Goal: Task Accomplishment & Management: Use online tool/utility

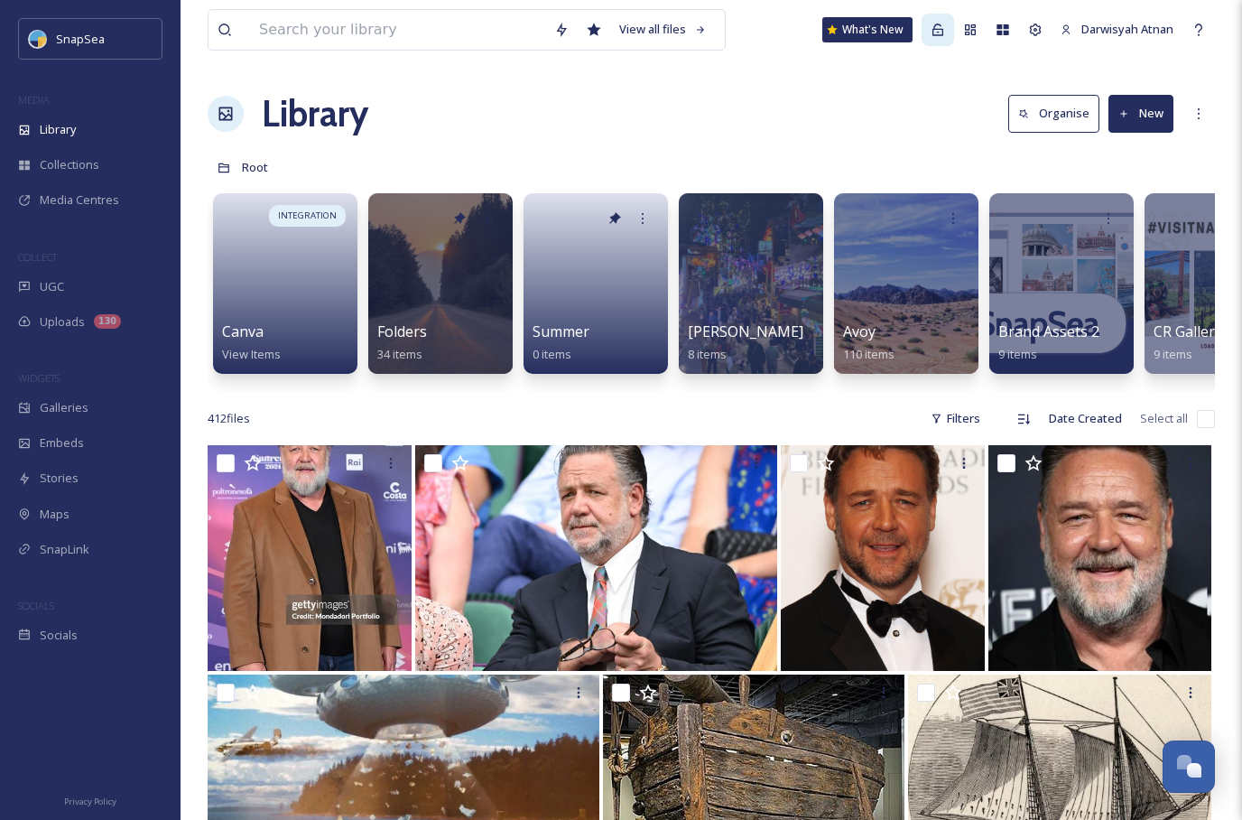
click at [936, 32] on icon at bounding box center [938, 29] width 11 height 12
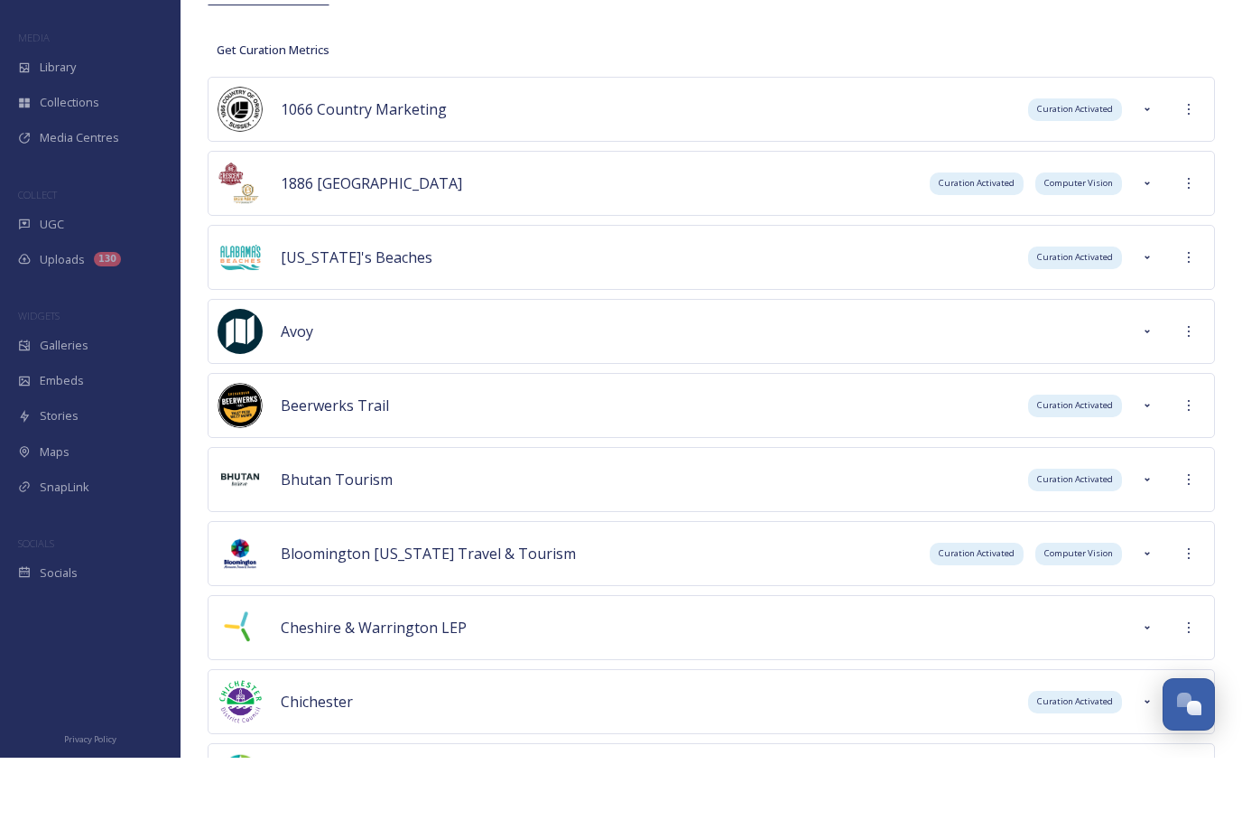
scroll to position [163, 0]
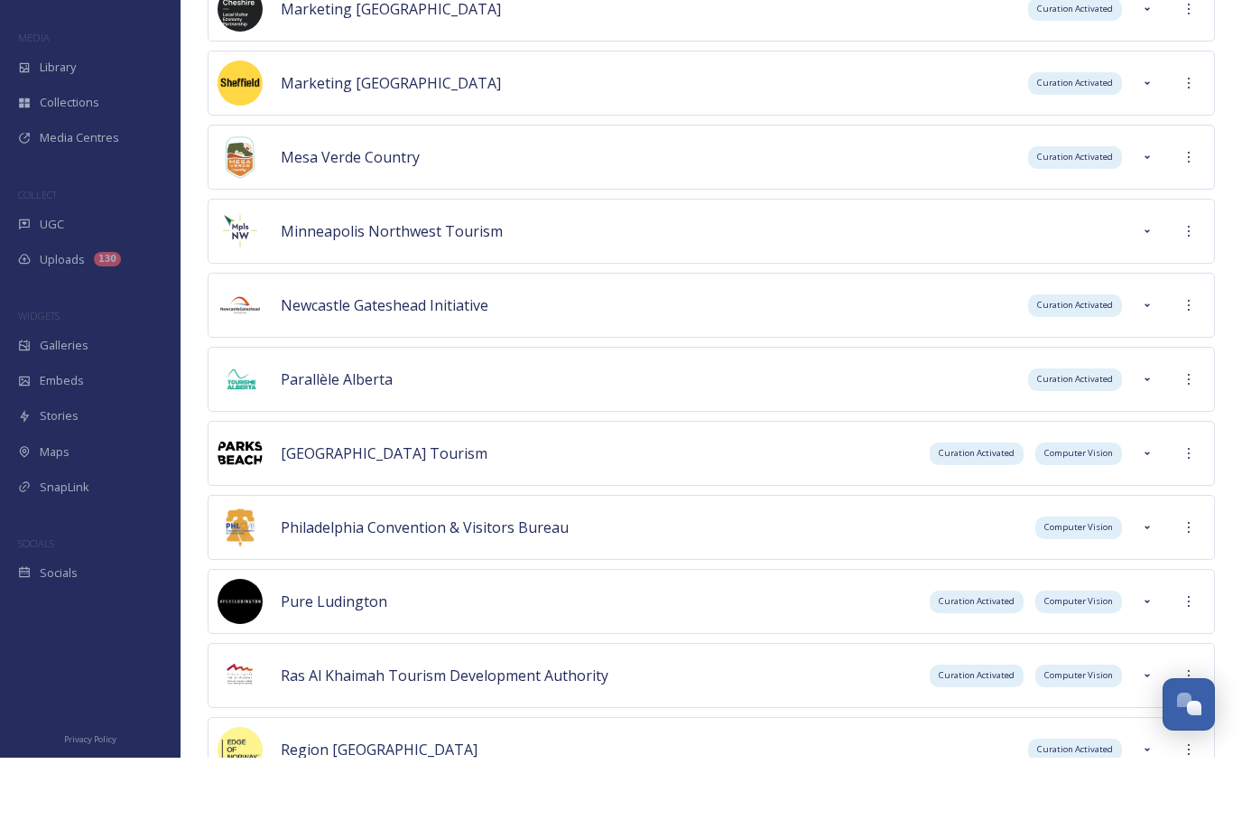
click at [302, 432] on span "Parallèle Alberta" at bounding box center [337, 442] width 112 height 20
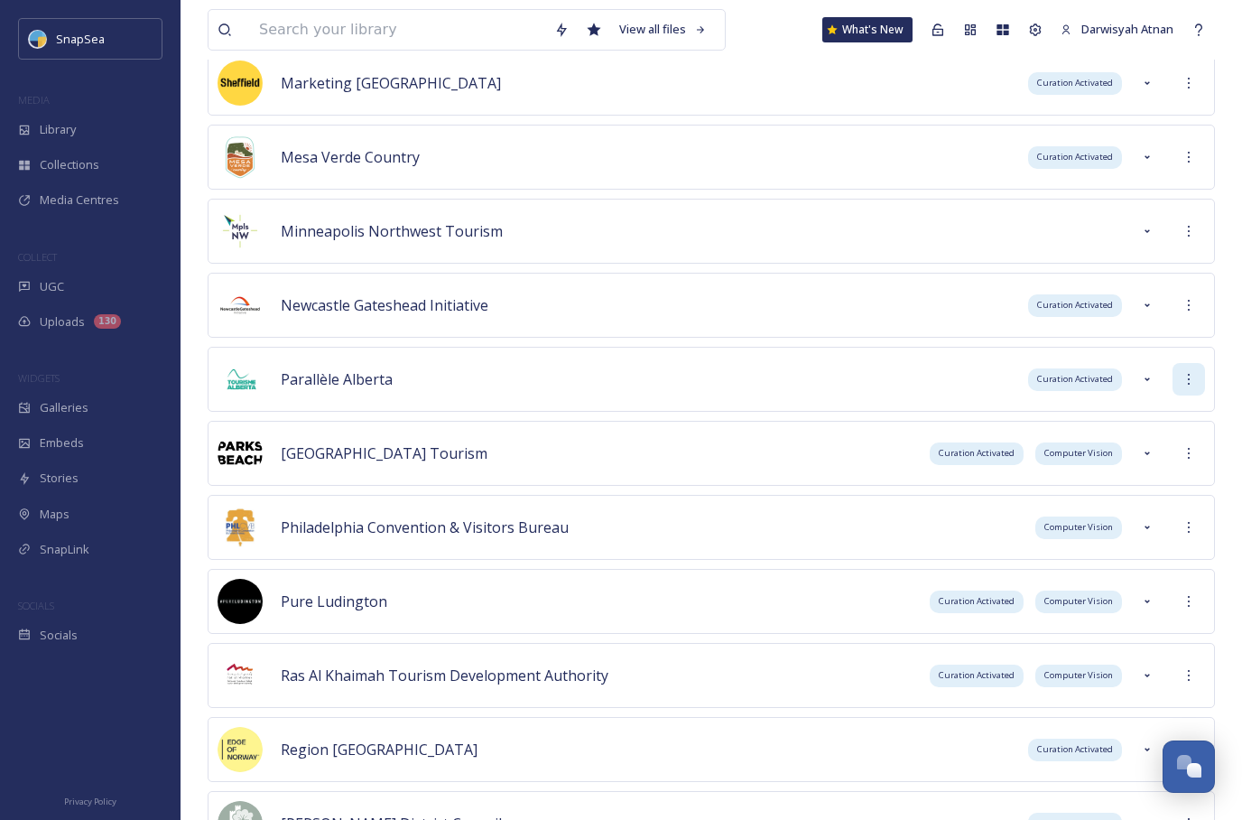
click at [1185, 370] on div at bounding box center [1189, 379] width 33 height 33
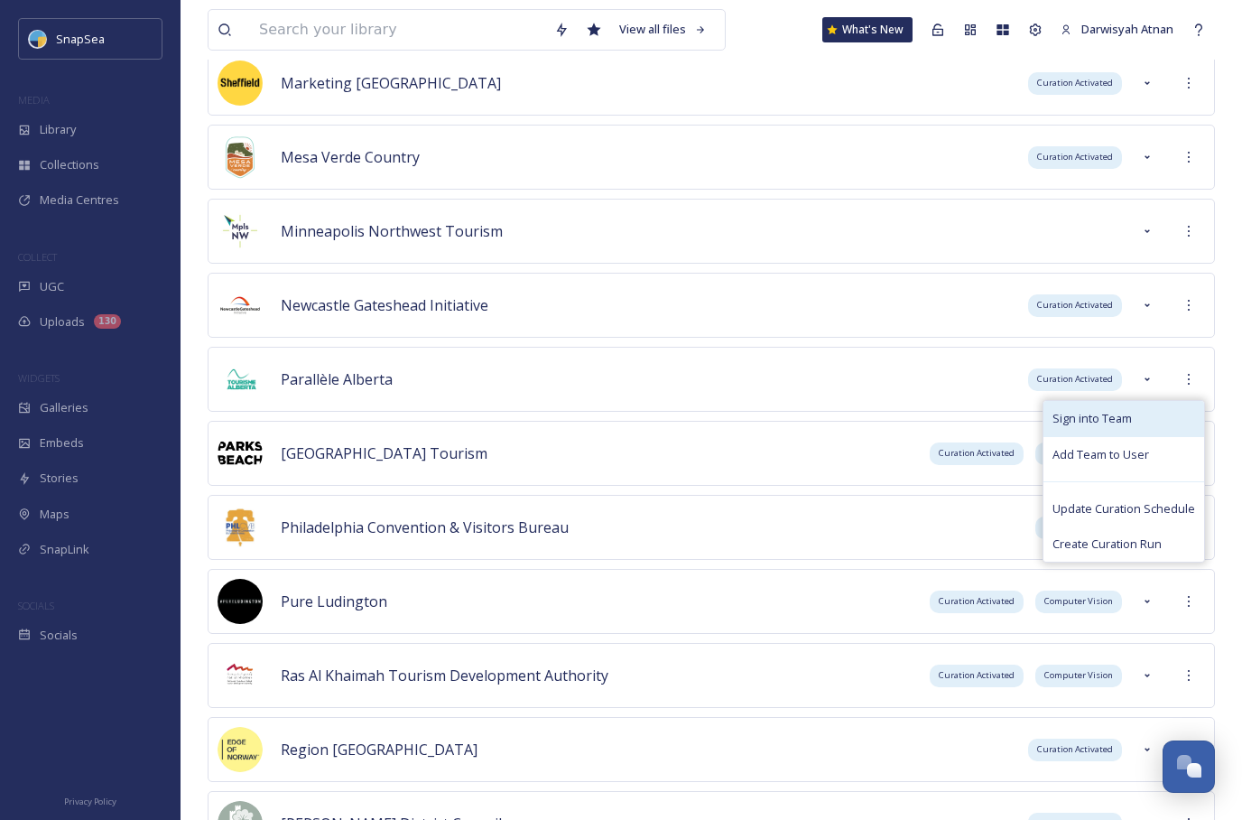
click at [1143, 414] on div "Sign into Team" at bounding box center [1124, 418] width 161 height 35
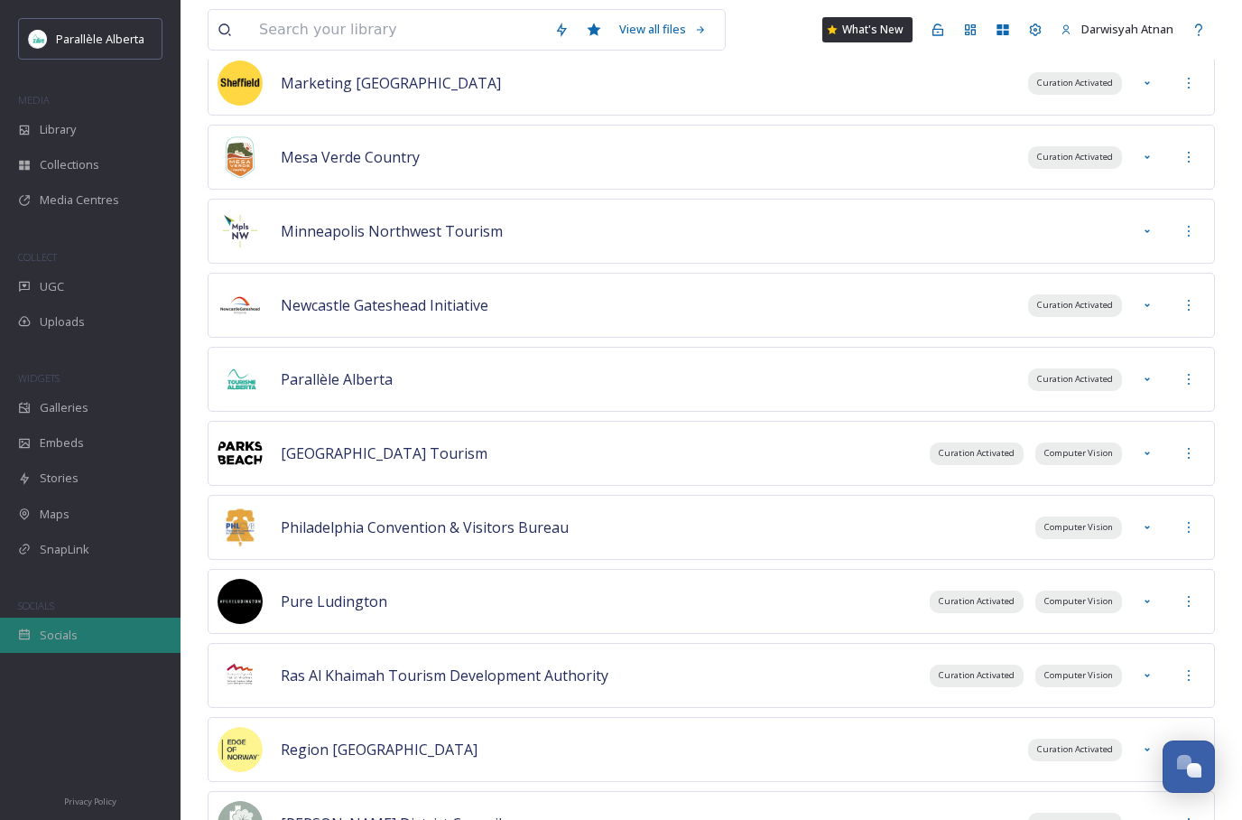
click at [61, 627] on span "Socials" at bounding box center [59, 635] width 38 height 17
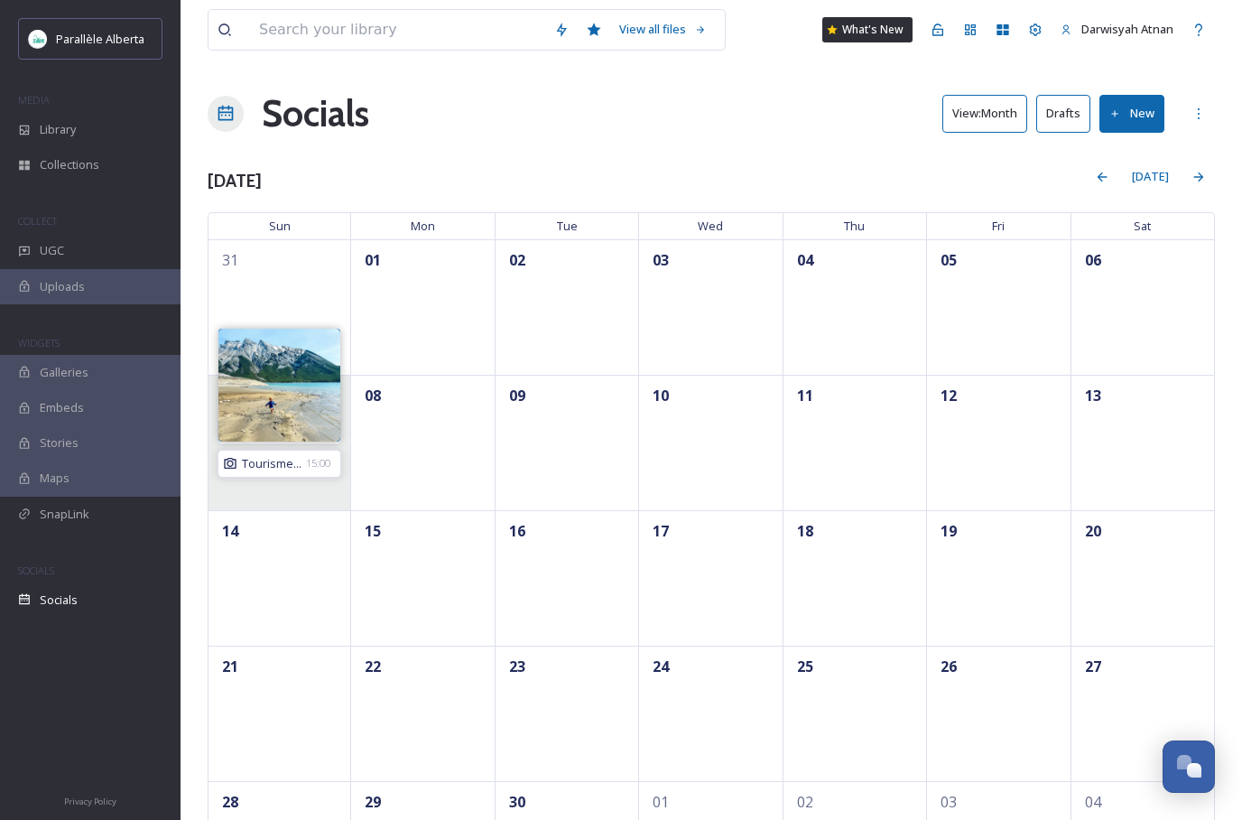
click at [244, 466] on span "Tourisme..." at bounding box center [272, 463] width 60 height 17
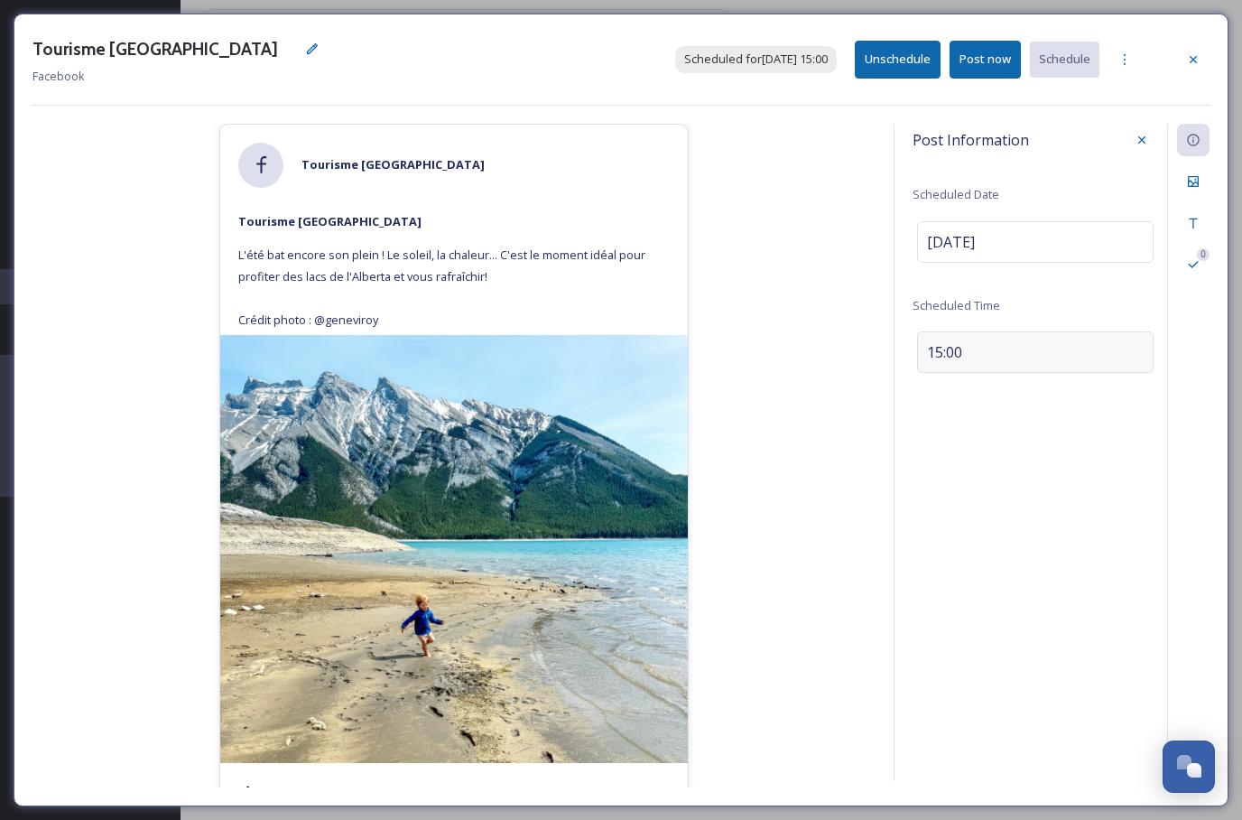
click at [995, 357] on div "15:00" at bounding box center [1035, 352] width 237 height 42
click at [1233, 384] on div "Tourisme [GEOGRAPHIC_DATA] Facebook Scheduled for [DATE] 15:00 Unschedule Post …" at bounding box center [621, 410] width 1242 height 820
click at [1198, 171] on div "Files" at bounding box center [1193, 181] width 33 height 33
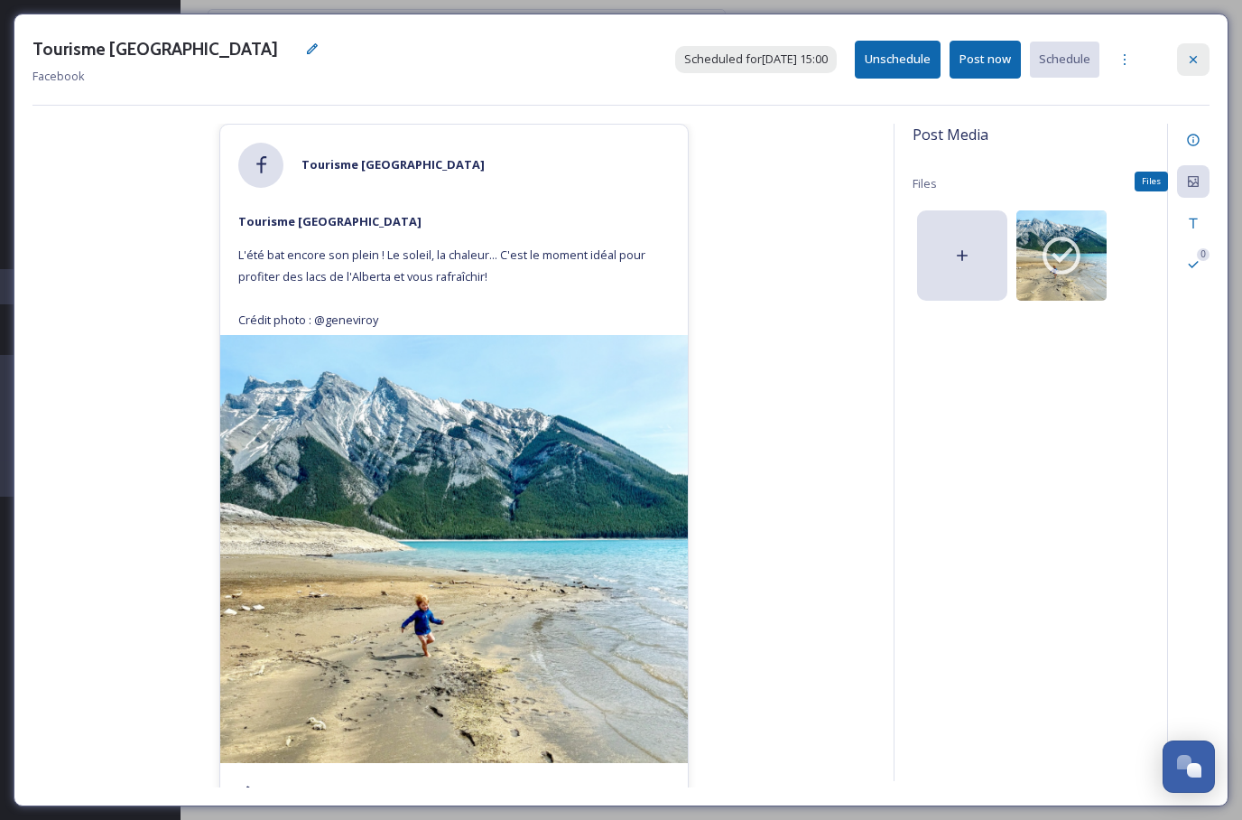
click at [1196, 57] on icon at bounding box center [1193, 59] width 7 height 7
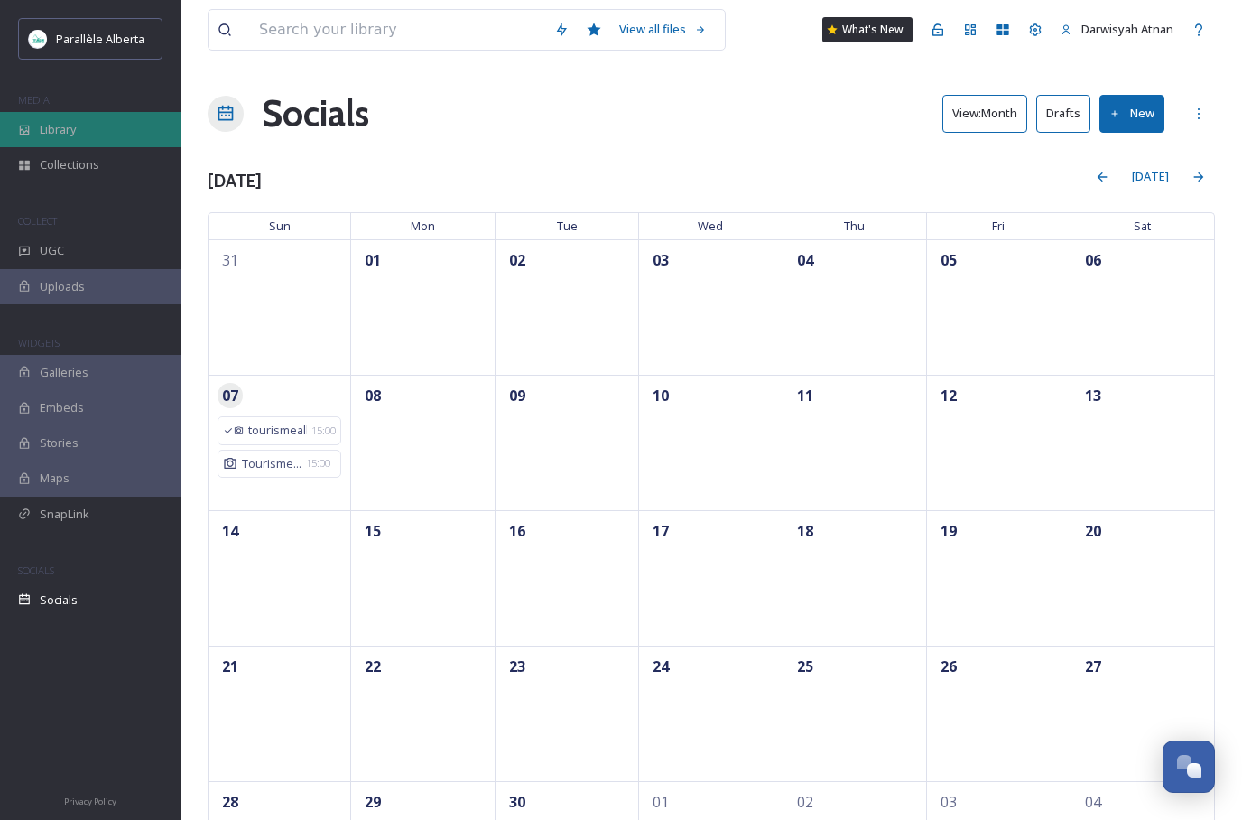
click at [57, 121] on span "Library" at bounding box center [58, 129] width 36 height 17
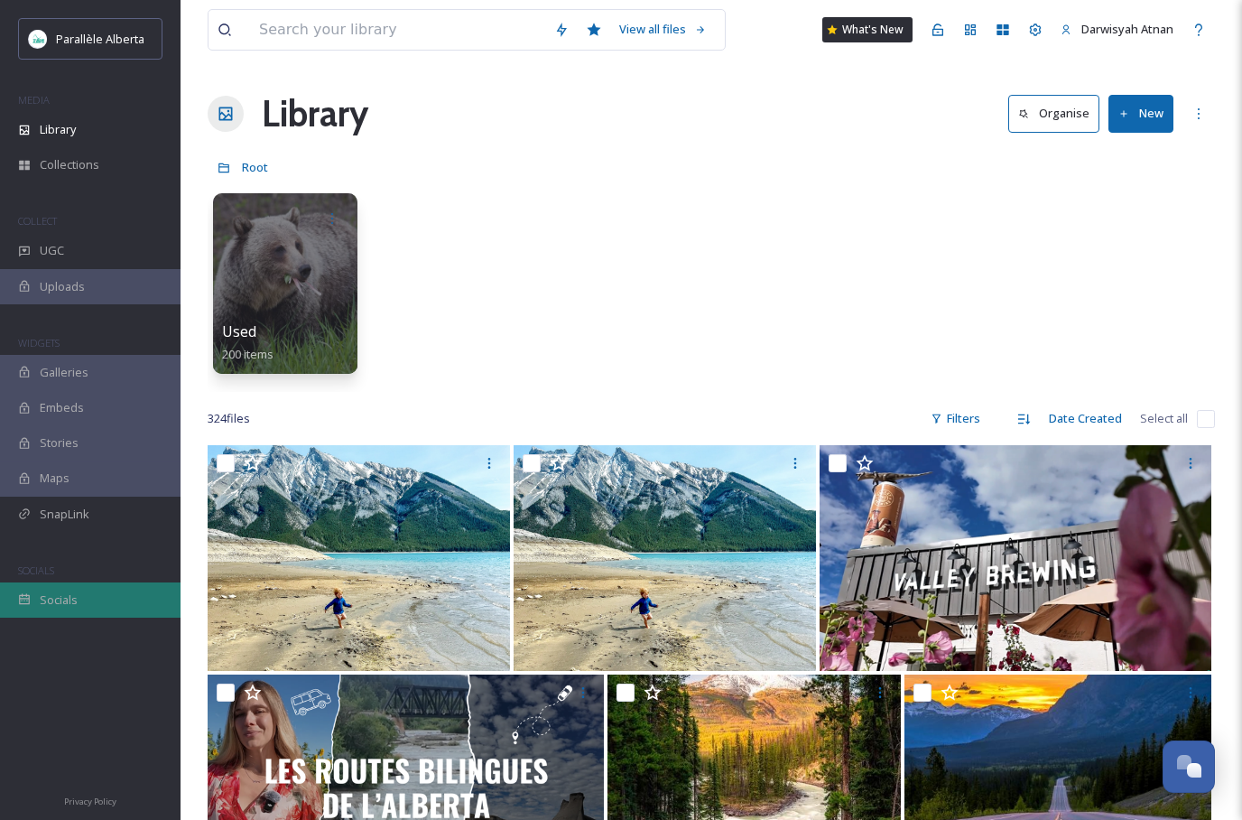
click at [61, 582] on div "Socials" at bounding box center [90, 599] width 181 height 35
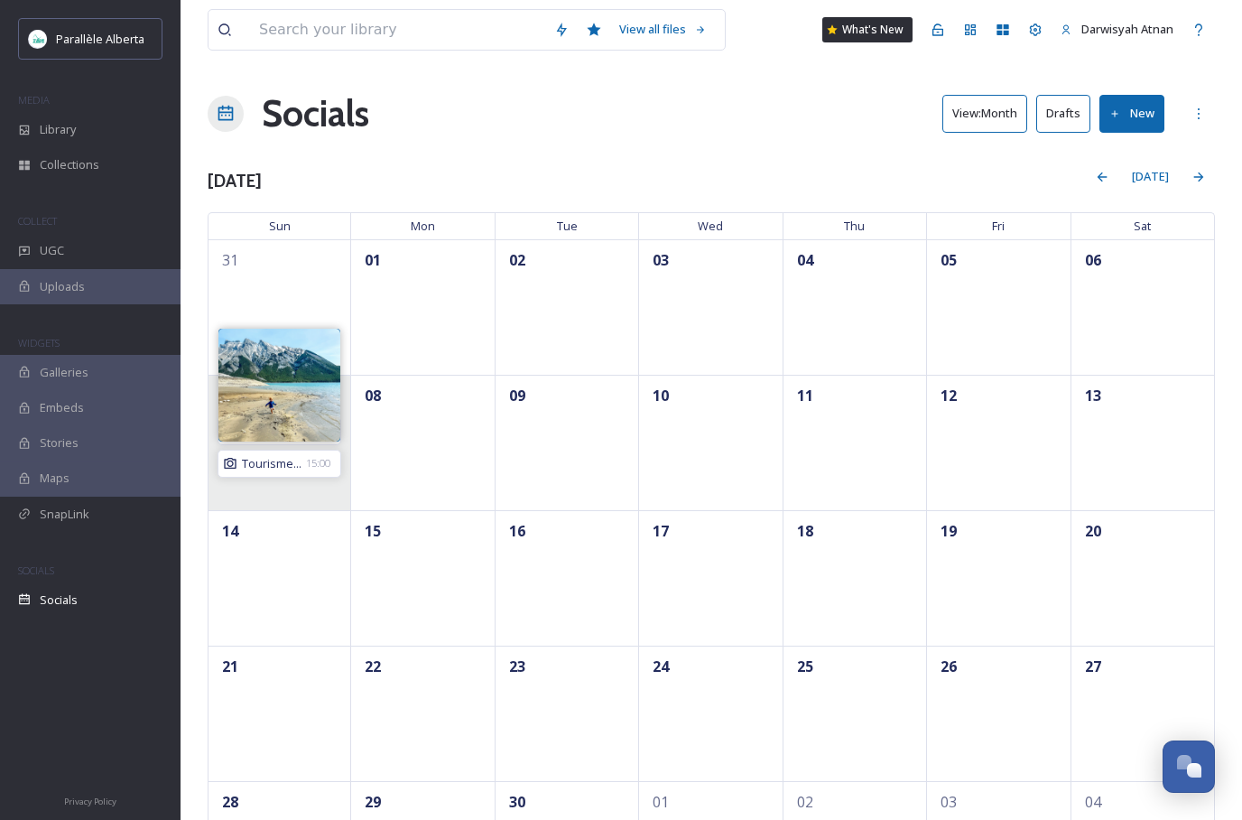
click at [269, 467] on span "Tourisme..." at bounding box center [272, 463] width 60 height 17
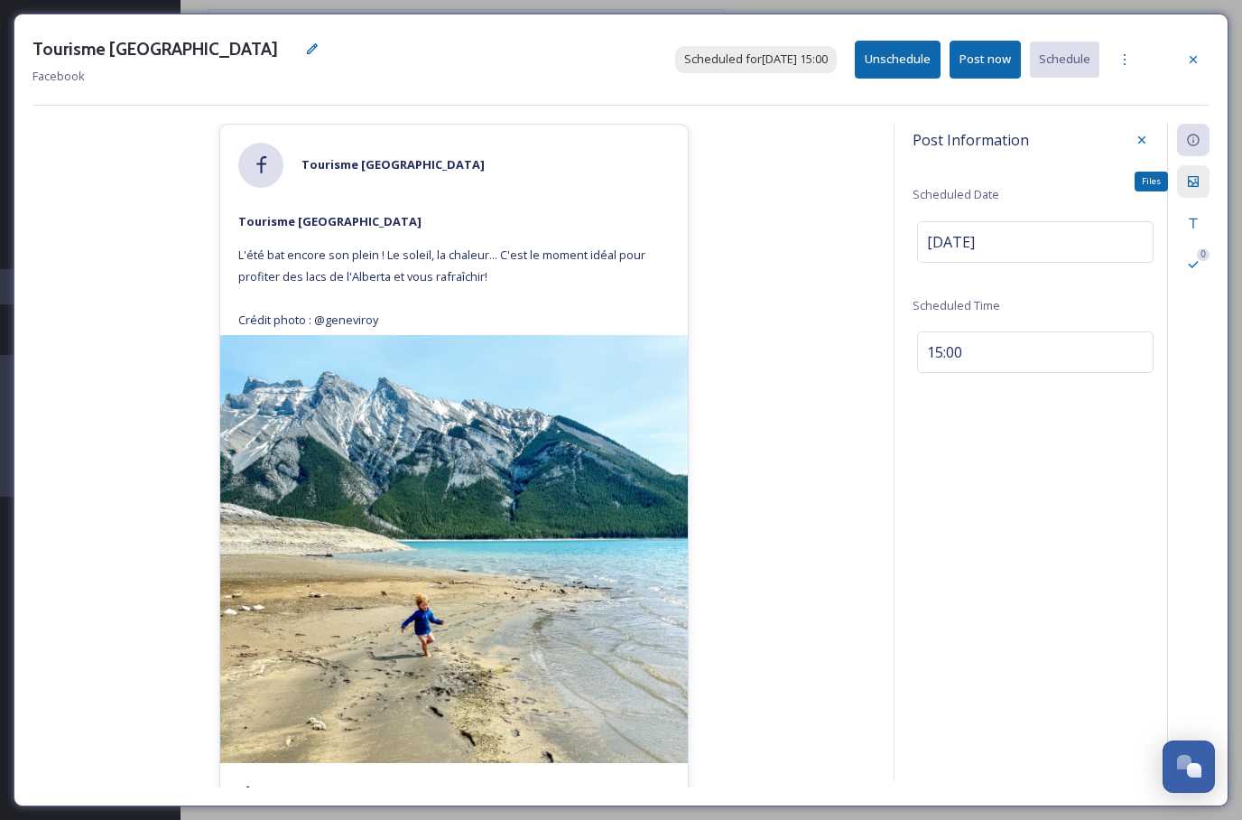
click at [1203, 179] on div "Files" at bounding box center [1193, 181] width 33 height 33
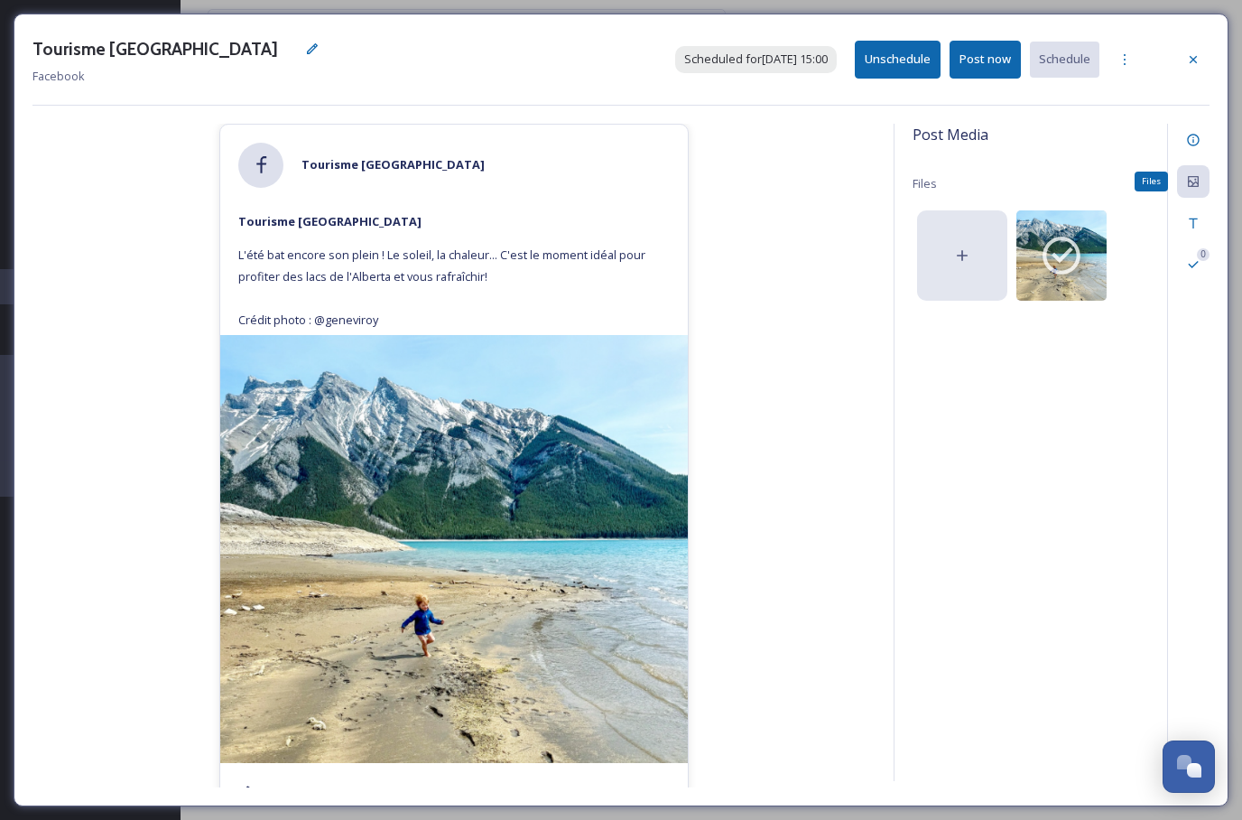
click at [970, 269] on div at bounding box center [962, 255] width 90 height 90
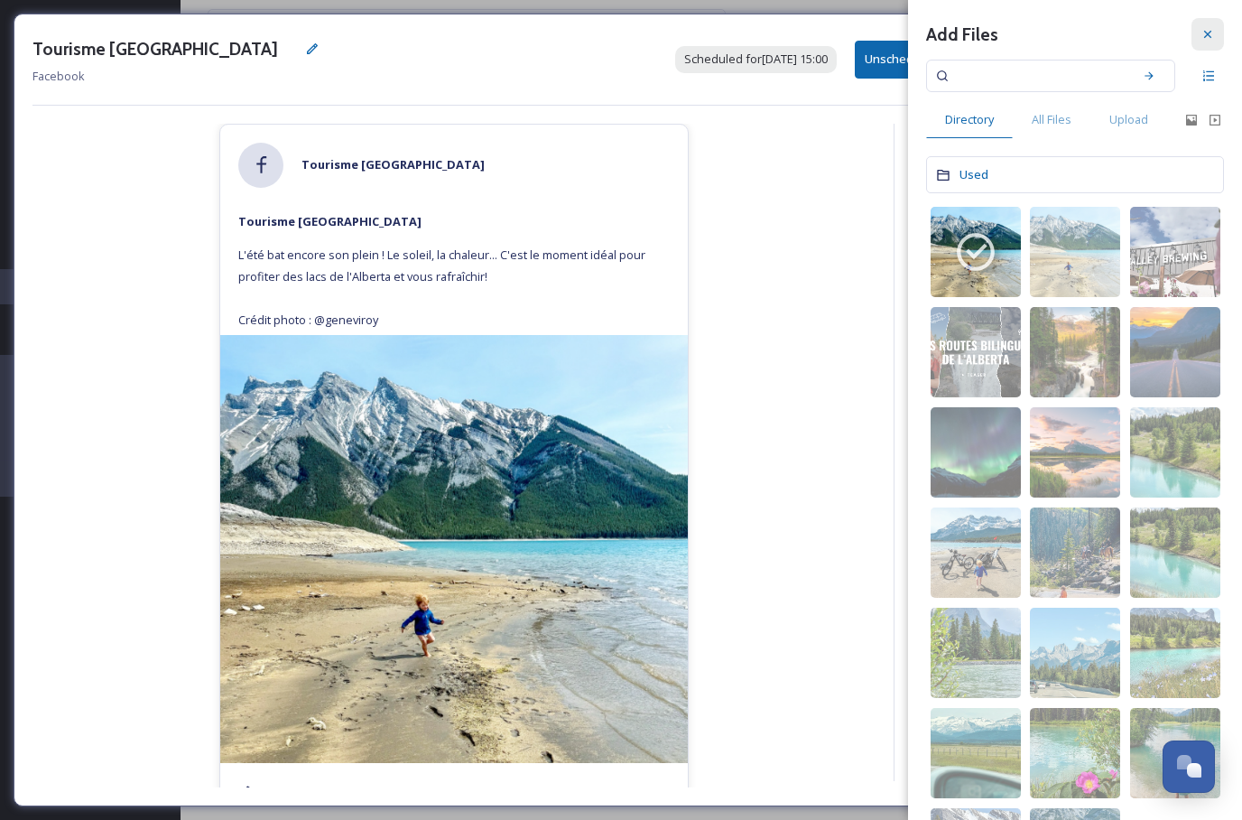
click at [1207, 43] on div at bounding box center [1208, 34] width 33 height 33
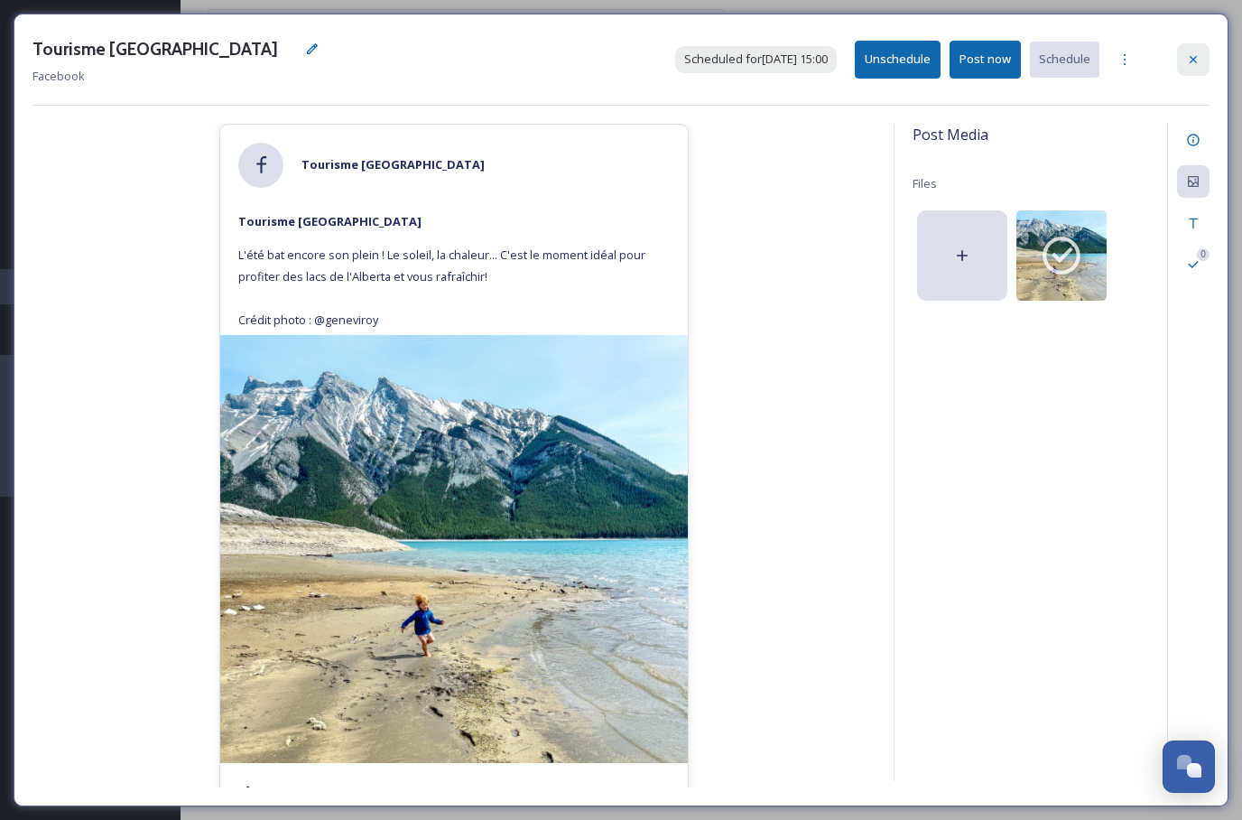
click at [1194, 58] on icon at bounding box center [1193, 59] width 14 height 14
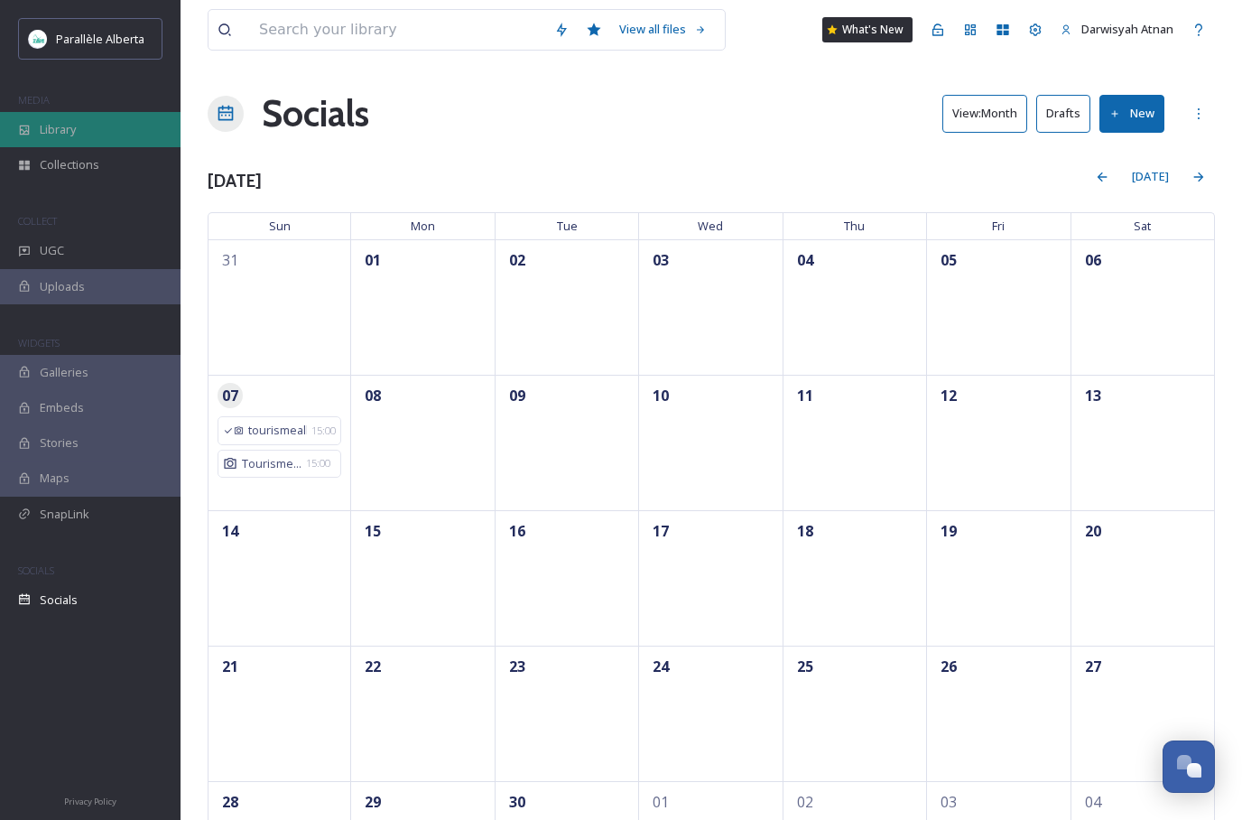
click at [54, 112] on div "Library" at bounding box center [90, 129] width 181 height 35
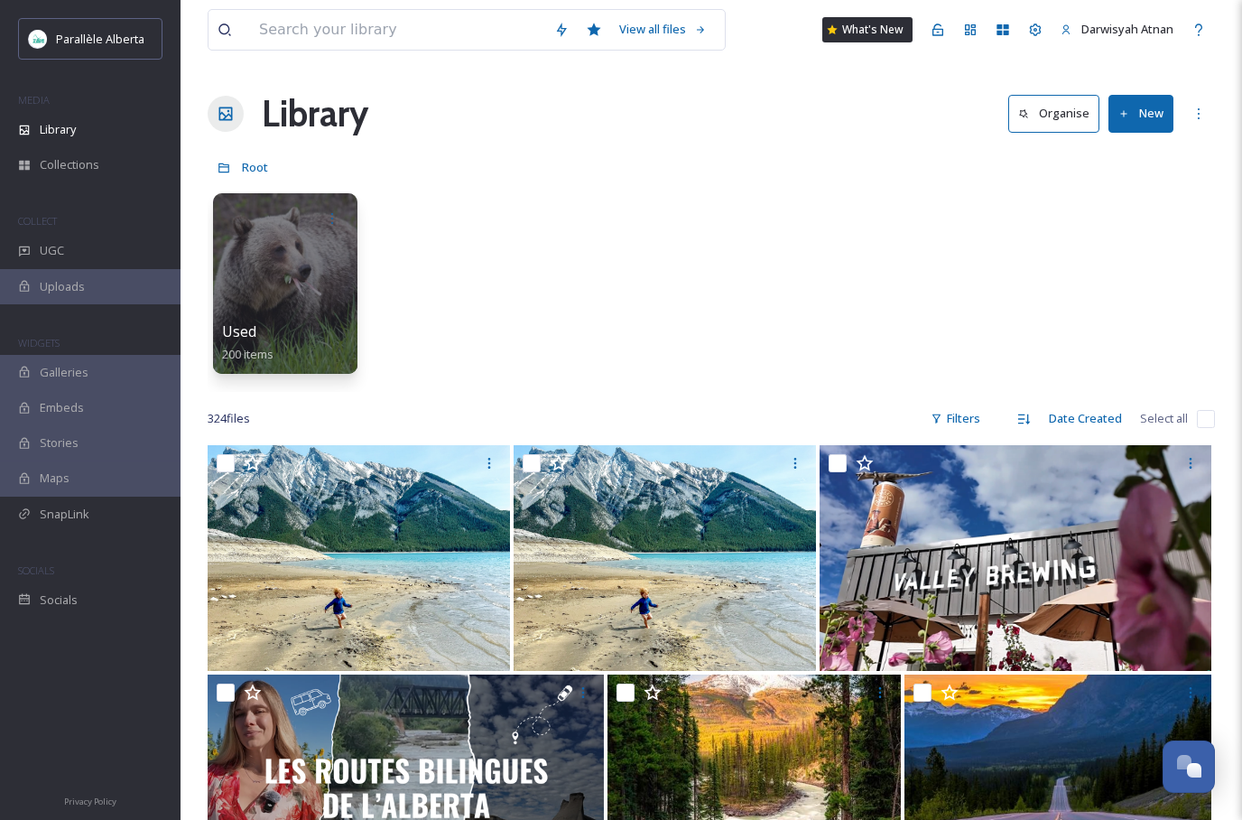
click at [309, 551] on img at bounding box center [359, 558] width 302 height 226
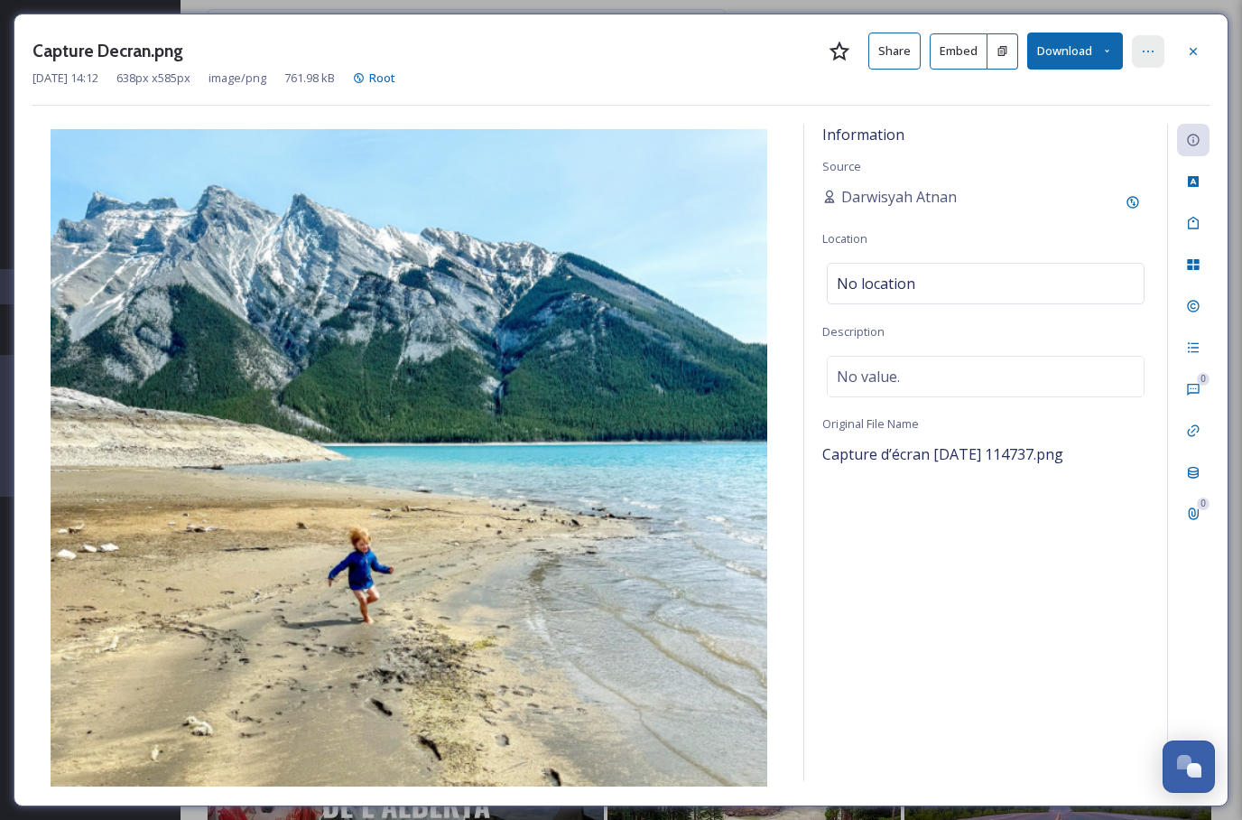
click at [1153, 45] on icon at bounding box center [1148, 51] width 14 height 14
click at [1059, 543] on div "Information Source Darwisyah Atnan Location No location Description No value. O…" at bounding box center [985, 452] width 363 height 657
click at [1142, 50] on icon at bounding box center [1148, 51] width 14 height 14
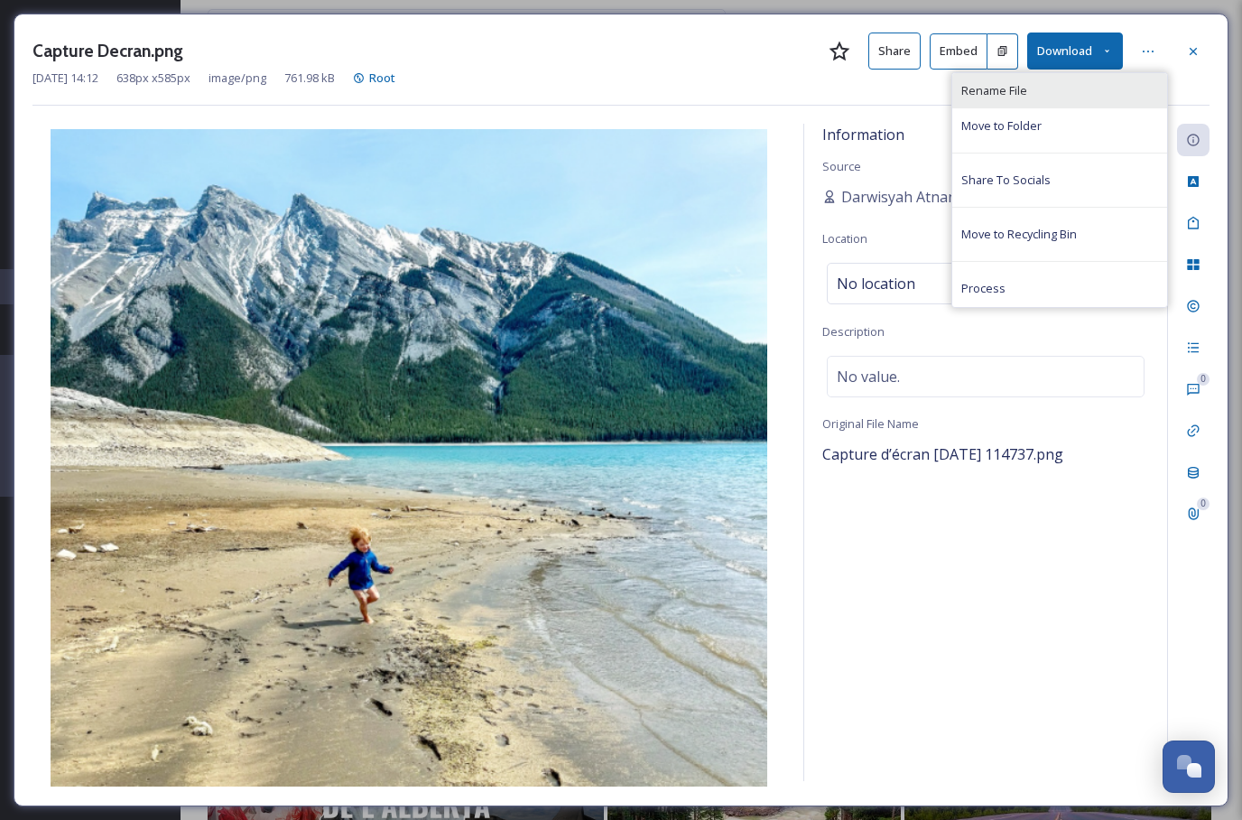
click at [1074, 98] on div "Rename File" at bounding box center [1059, 90] width 215 height 35
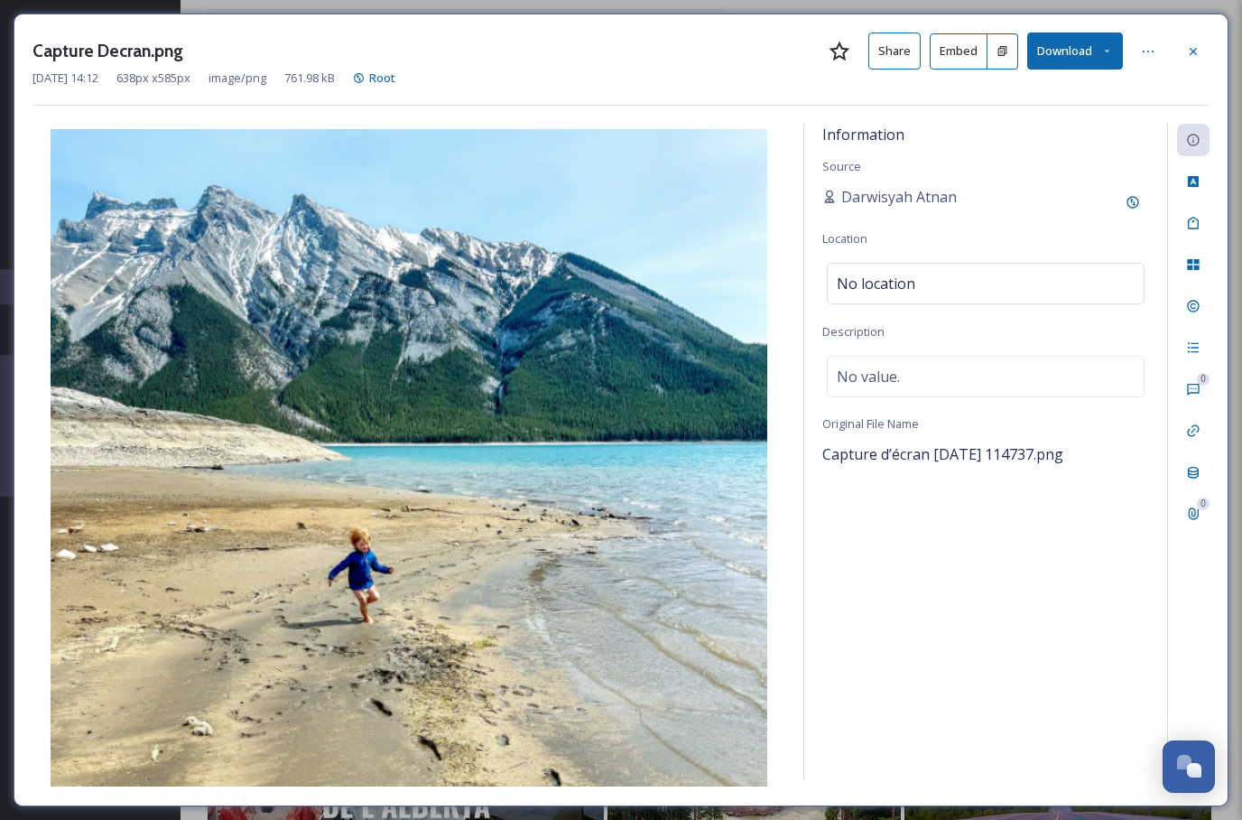
click at [971, 610] on div "Information Source Darwisyah Atnan Location No location Description No value. O…" at bounding box center [985, 452] width 363 height 657
click at [1190, 47] on icon at bounding box center [1193, 51] width 14 height 14
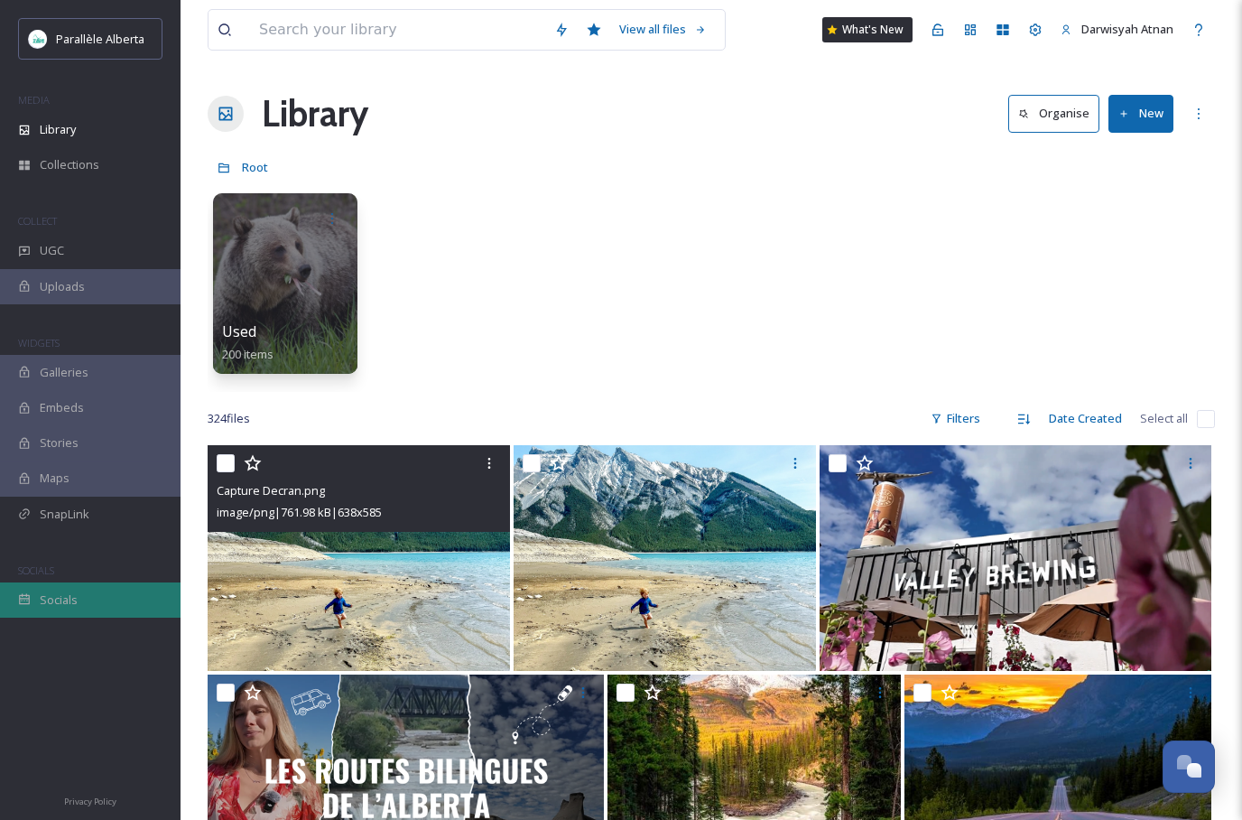
click at [120, 590] on div "Socials" at bounding box center [90, 599] width 181 height 35
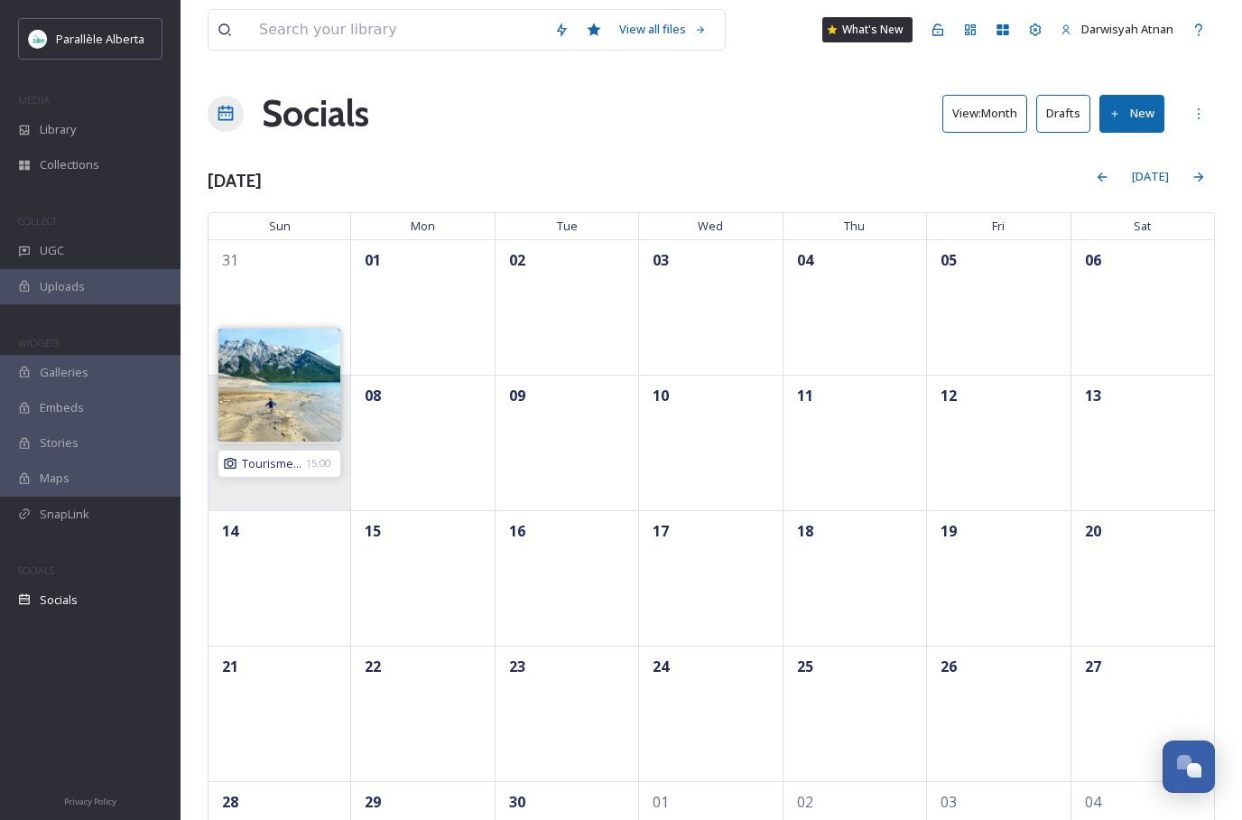
click at [309, 461] on span "15:00" at bounding box center [318, 463] width 24 height 15
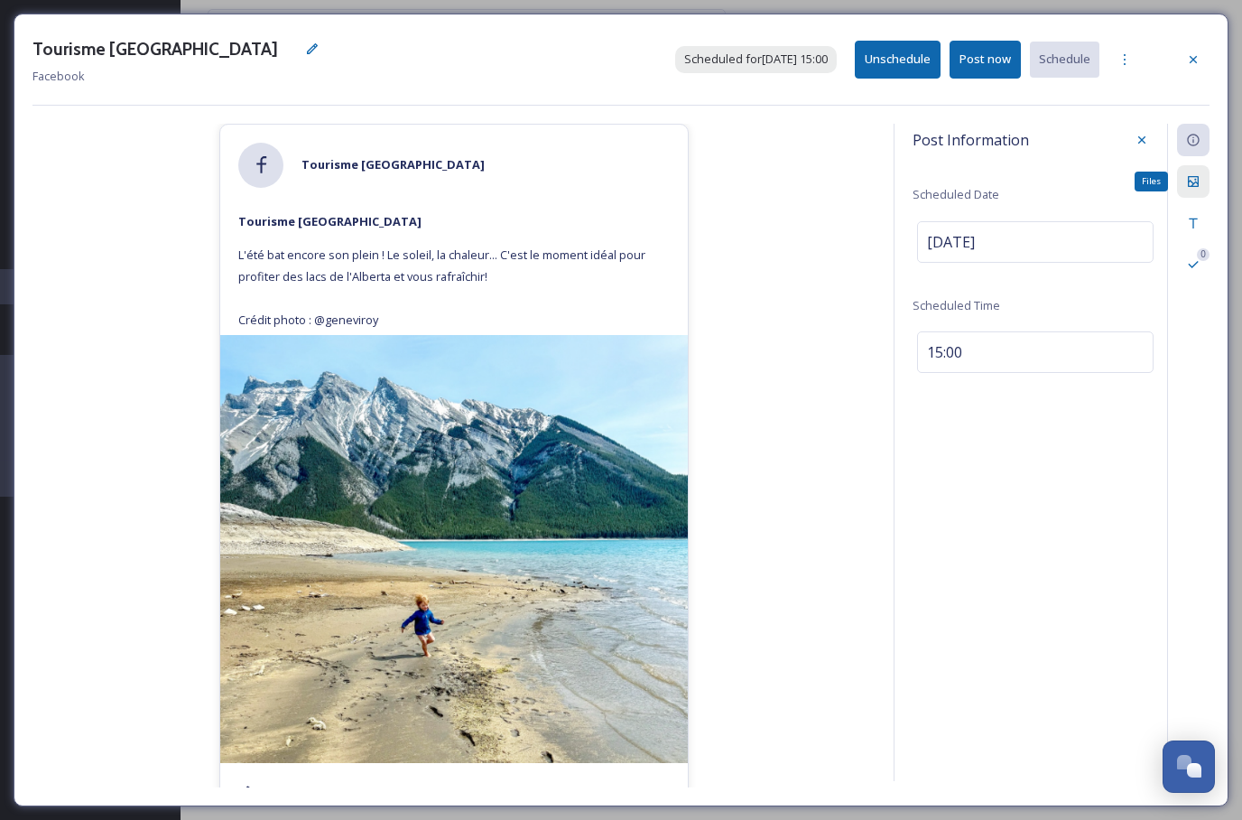
click at [1198, 179] on icon at bounding box center [1193, 181] width 11 height 11
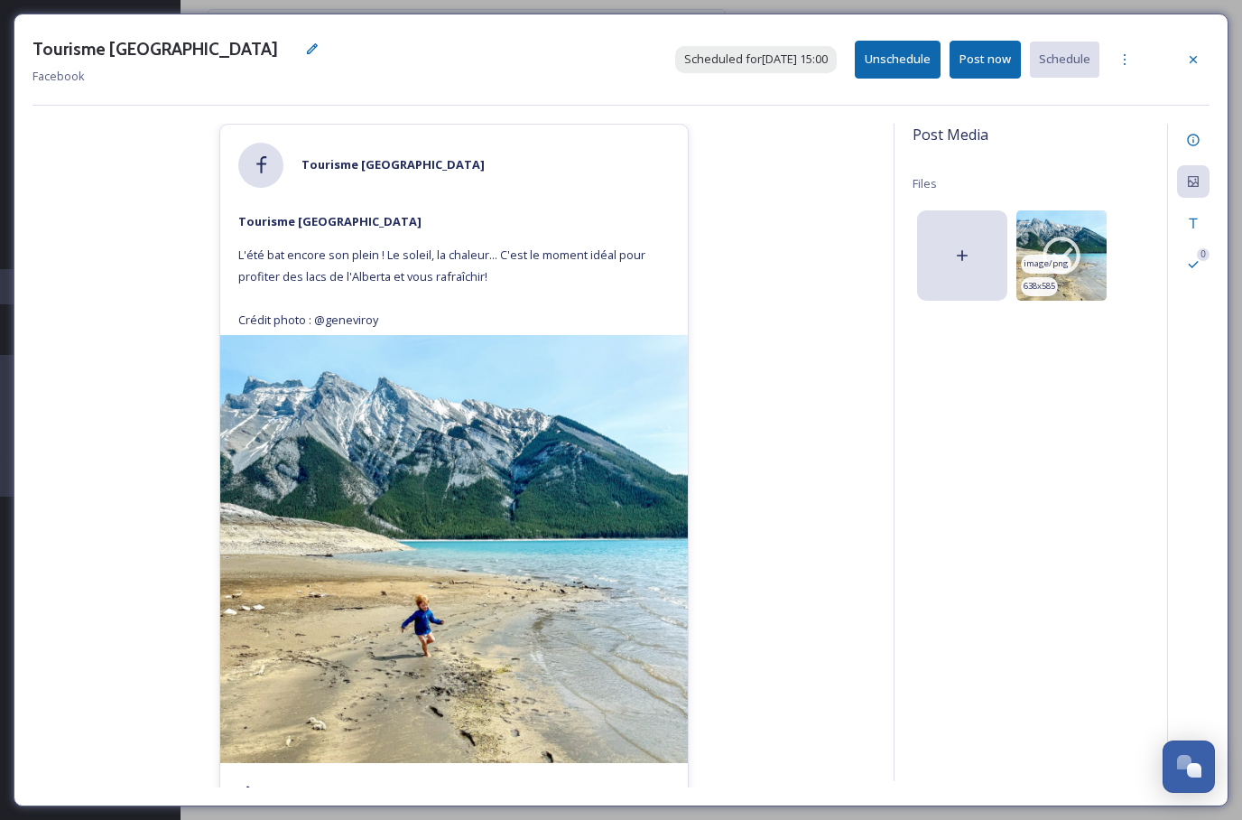
click at [1069, 250] on icon at bounding box center [1062, 256] width 38 height 38
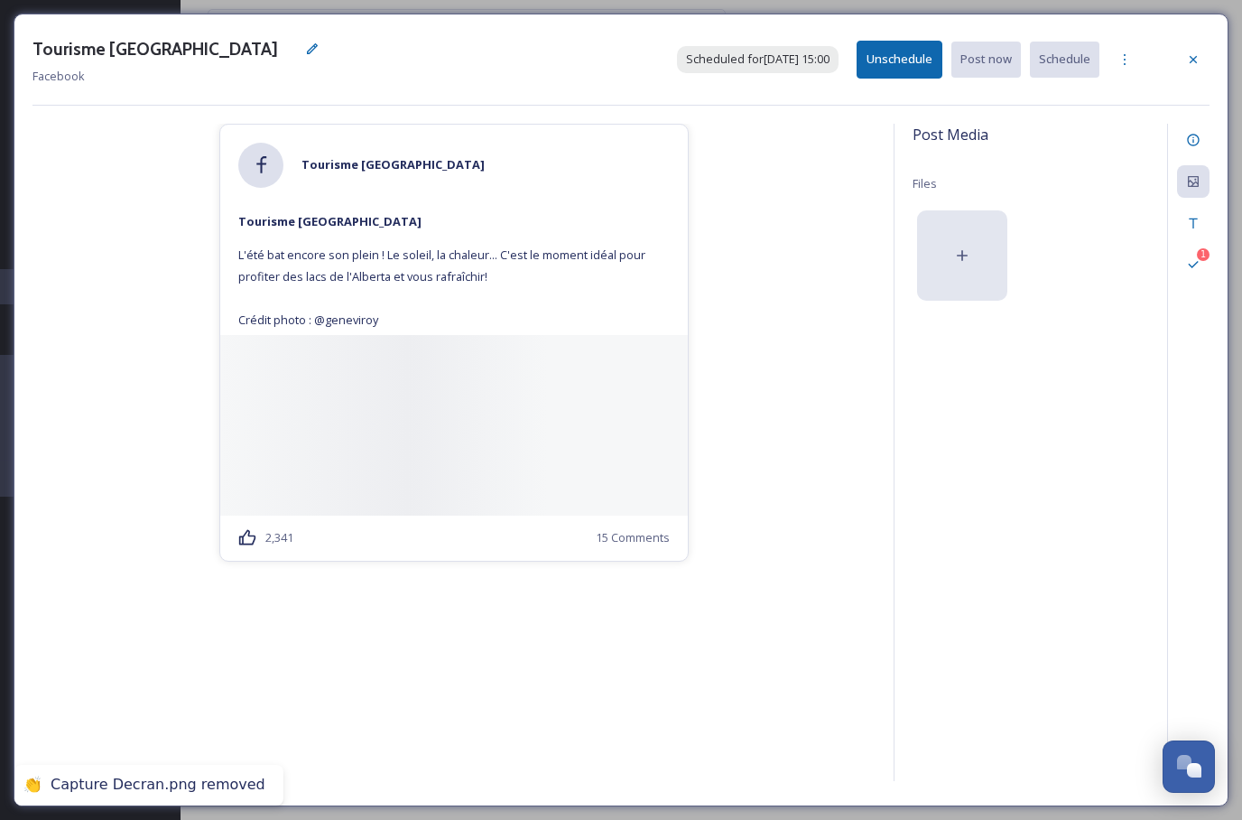
click at [971, 253] on div at bounding box center [962, 255] width 90 height 90
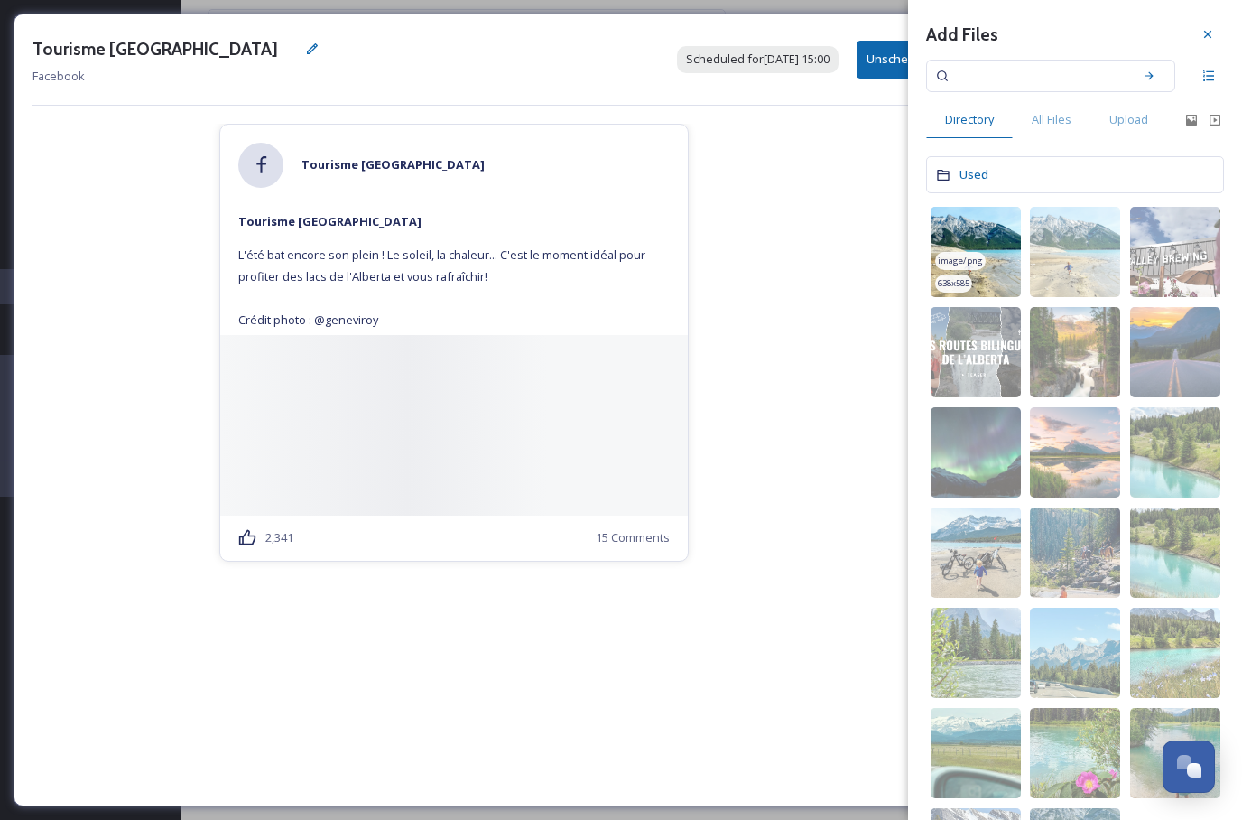
click at [981, 253] on img at bounding box center [976, 252] width 90 height 90
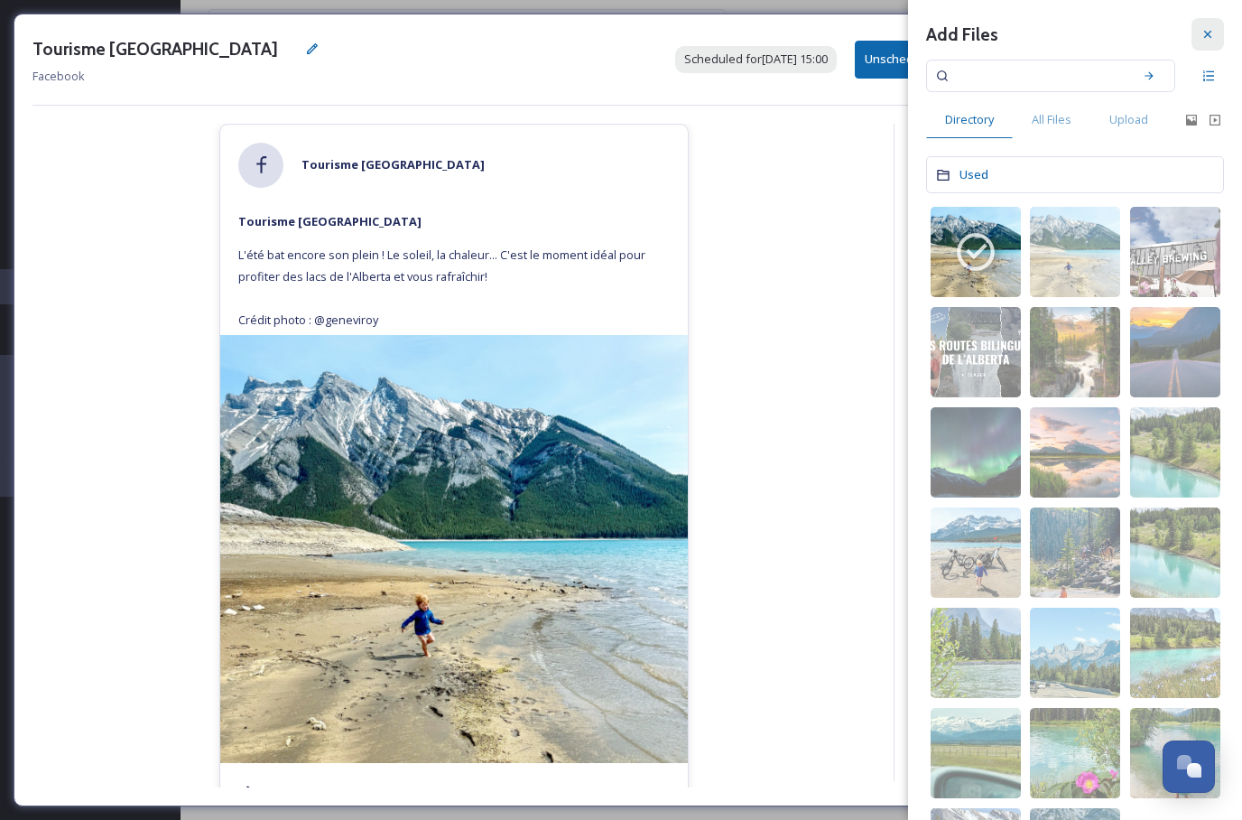
click at [1198, 28] on div at bounding box center [1208, 34] width 33 height 33
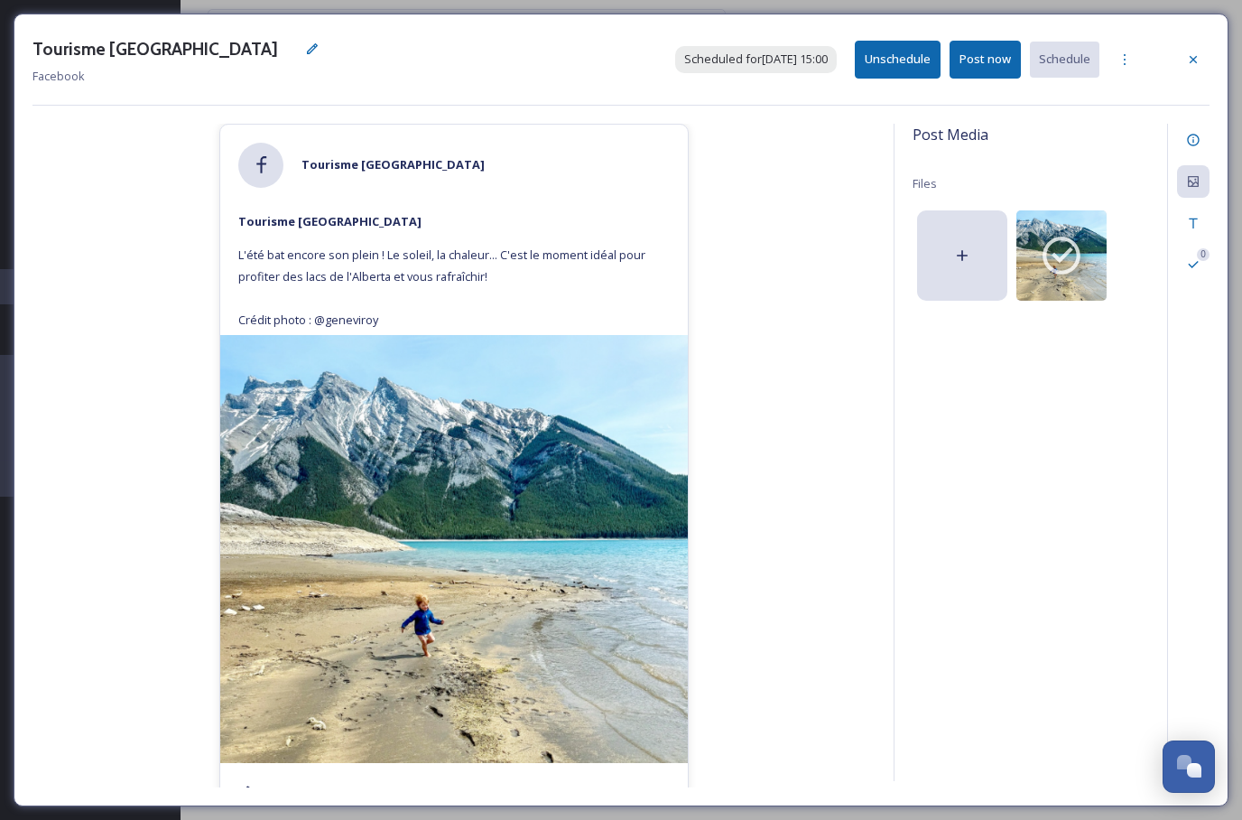
click at [2, 63] on div "Tourisme [GEOGRAPHIC_DATA] Facebook Scheduled for [DATE] 15:00 Unschedule Post …" at bounding box center [621, 410] width 1242 height 820
click at [1198, 136] on icon at bounding box center [1193, 140] width 12 height 12
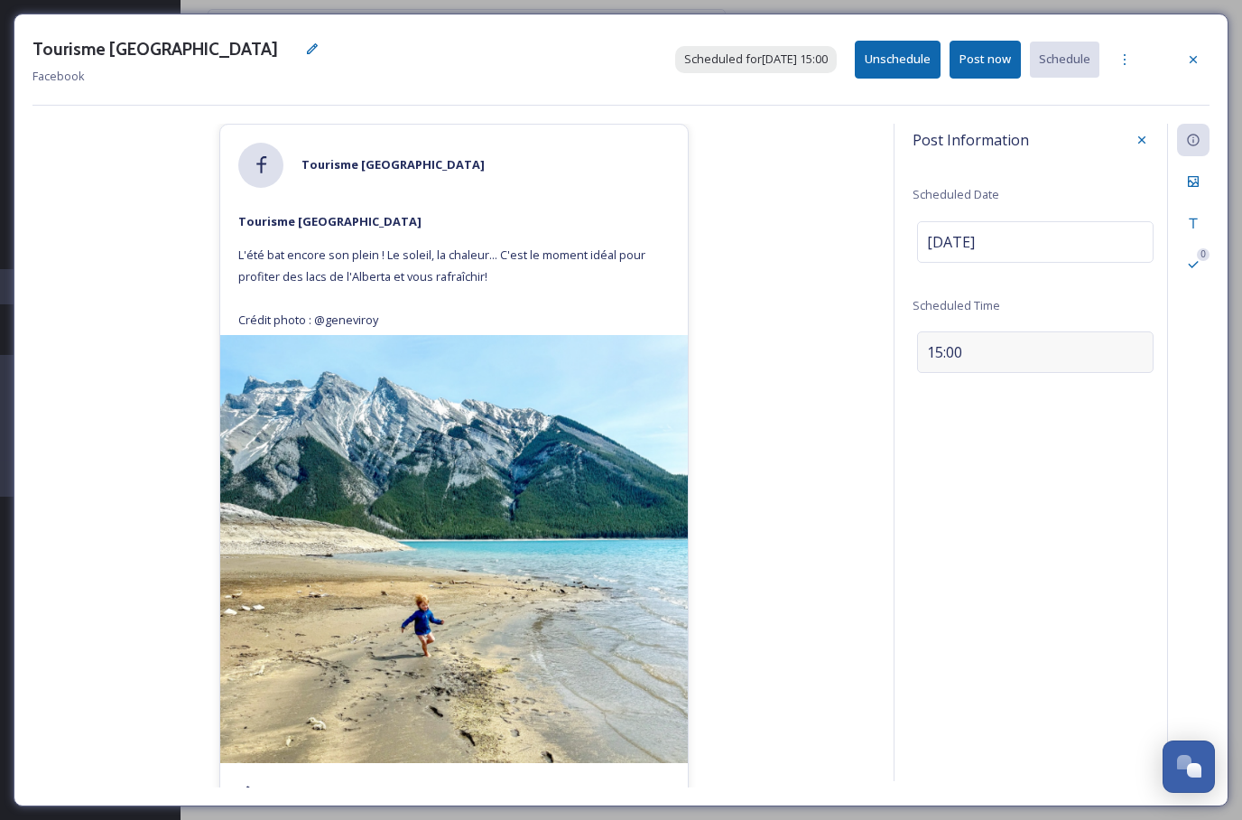
click at [1015, 353] on div "15:00" at bounding box center [1035, 352] width 237 height 42
click at [956, 335] on input "15:00" at bounding box center [973, 348] width 121 height 43
click at [959, 349] on input "15:05" at bounding box center [973, 348] width 121 height 43
type input "15:00"
click at [1000, 63] on button "Post now" at bounding box center [985, 59] width 71 height 37
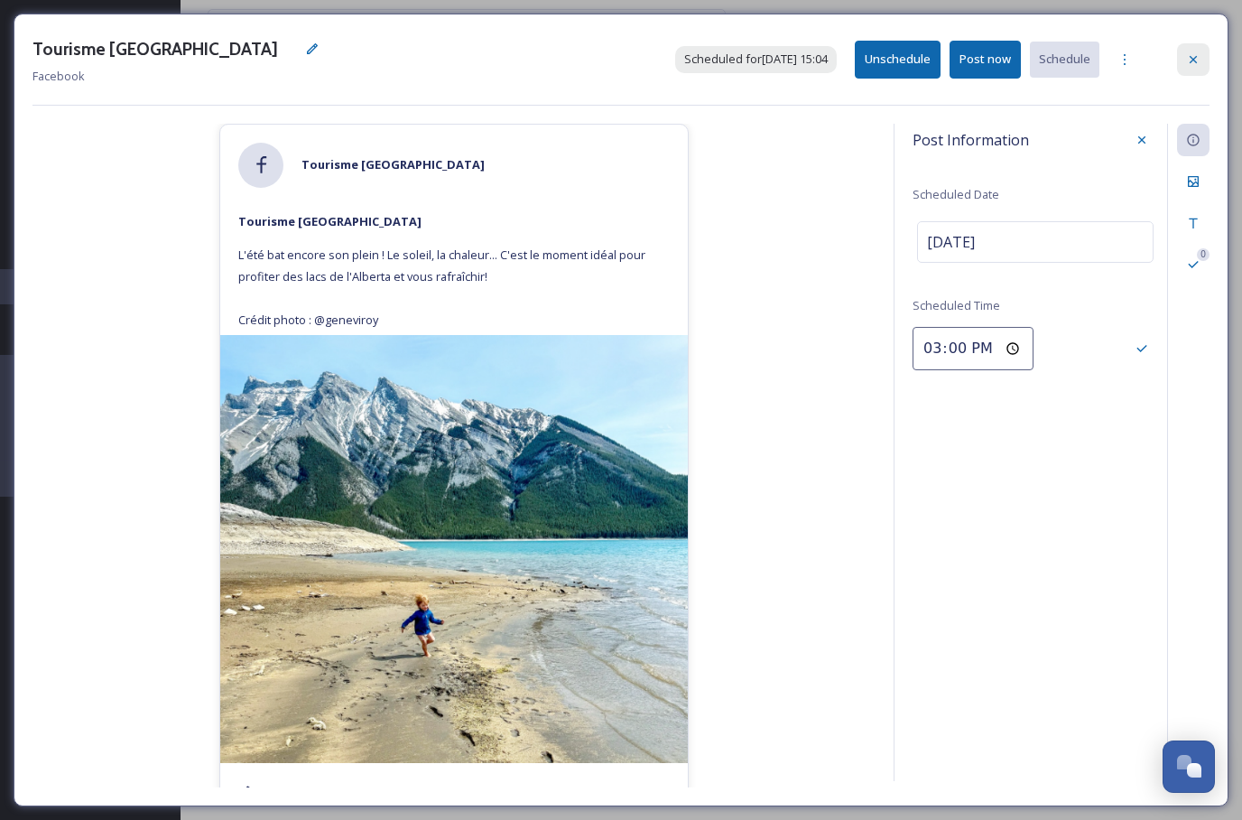
click at [1202, 57] on div at bounding box center [1193, 59] width 33 height 33
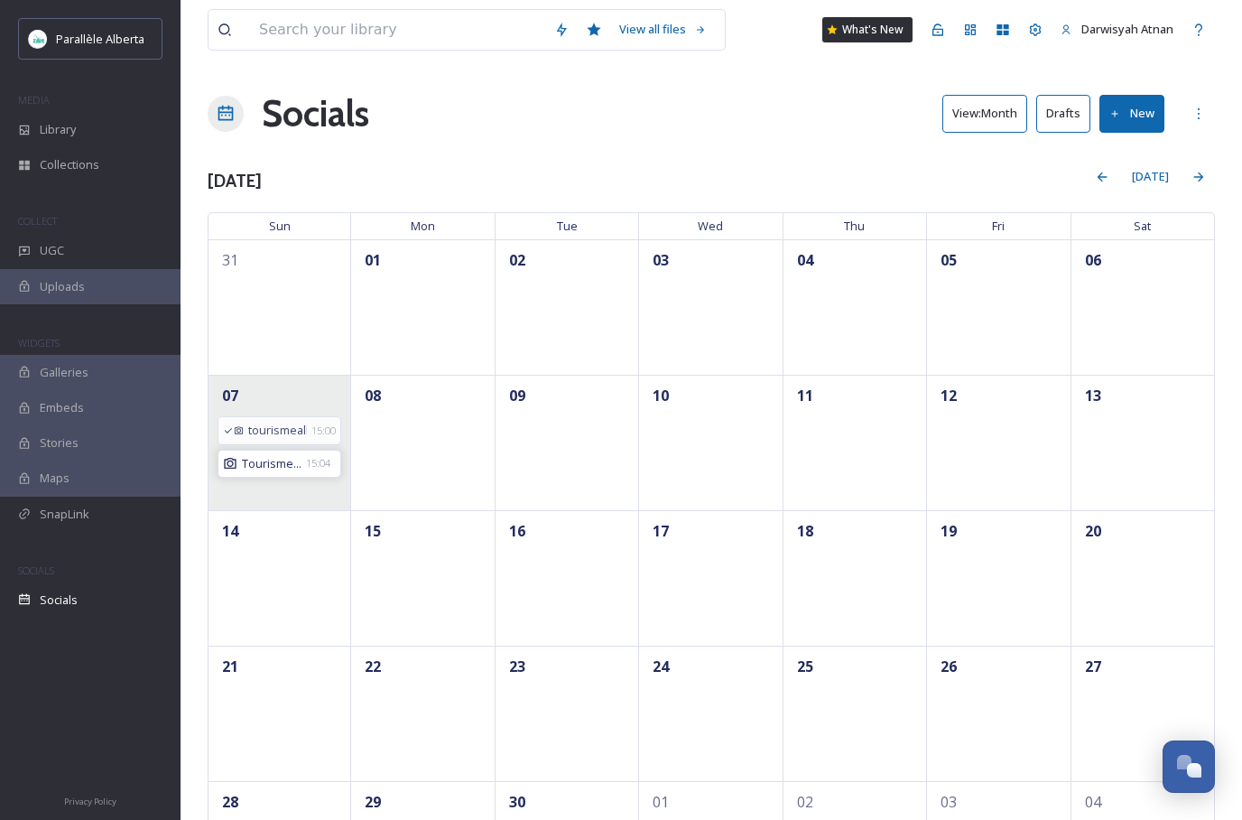
click at [296, 463] on span "Tourisme..." at bounding box center [272, 463] width 60 height 17
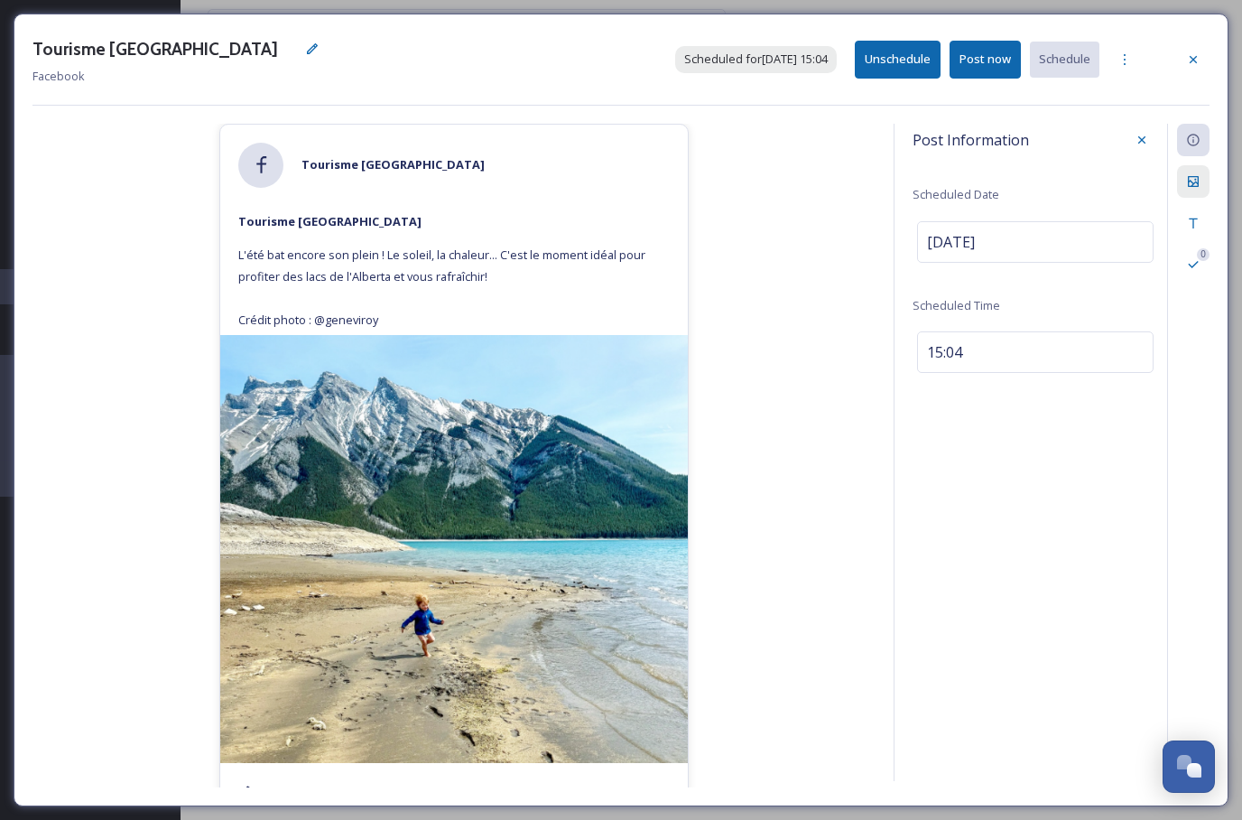
click at [1199, 189] on div at bounding box center [1193, 181] width 33 height 33
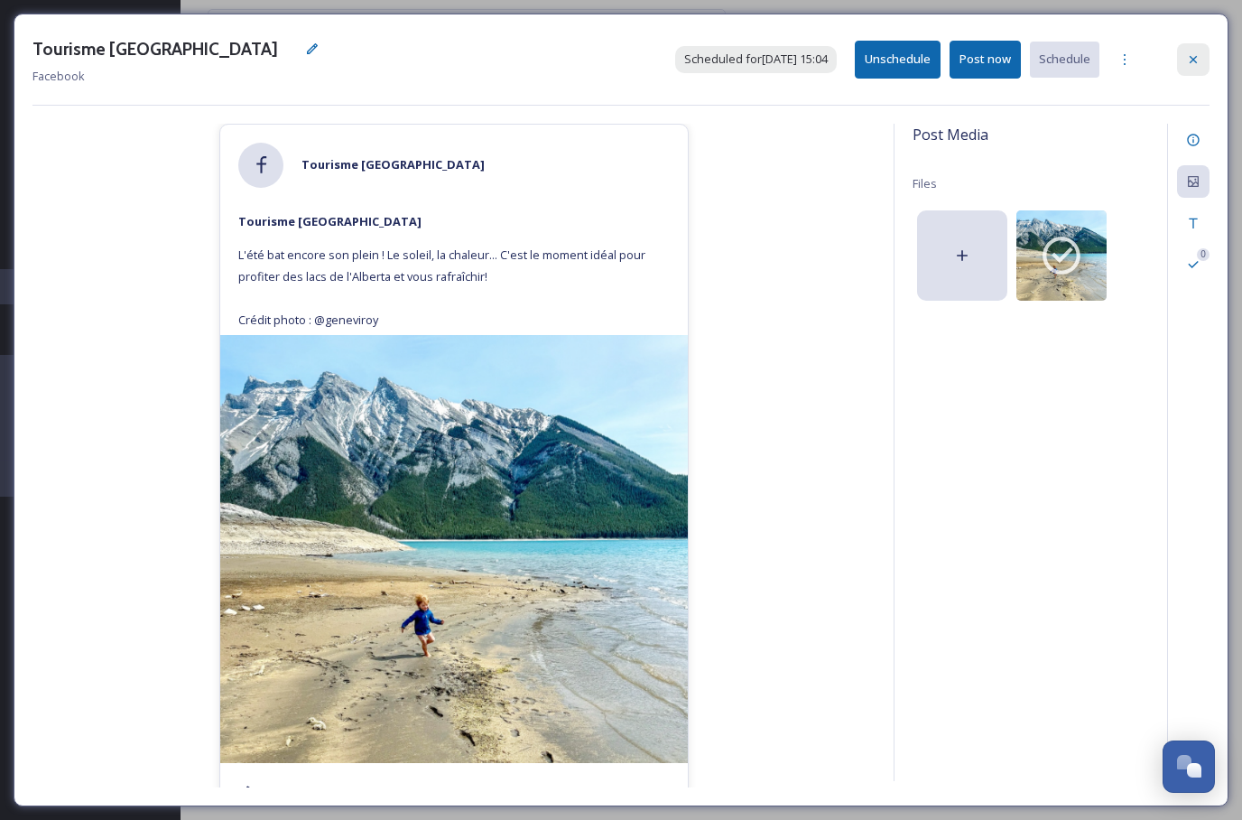
click at [1203, 56] on div at bounding box center [1193, 59] width 33 height 33
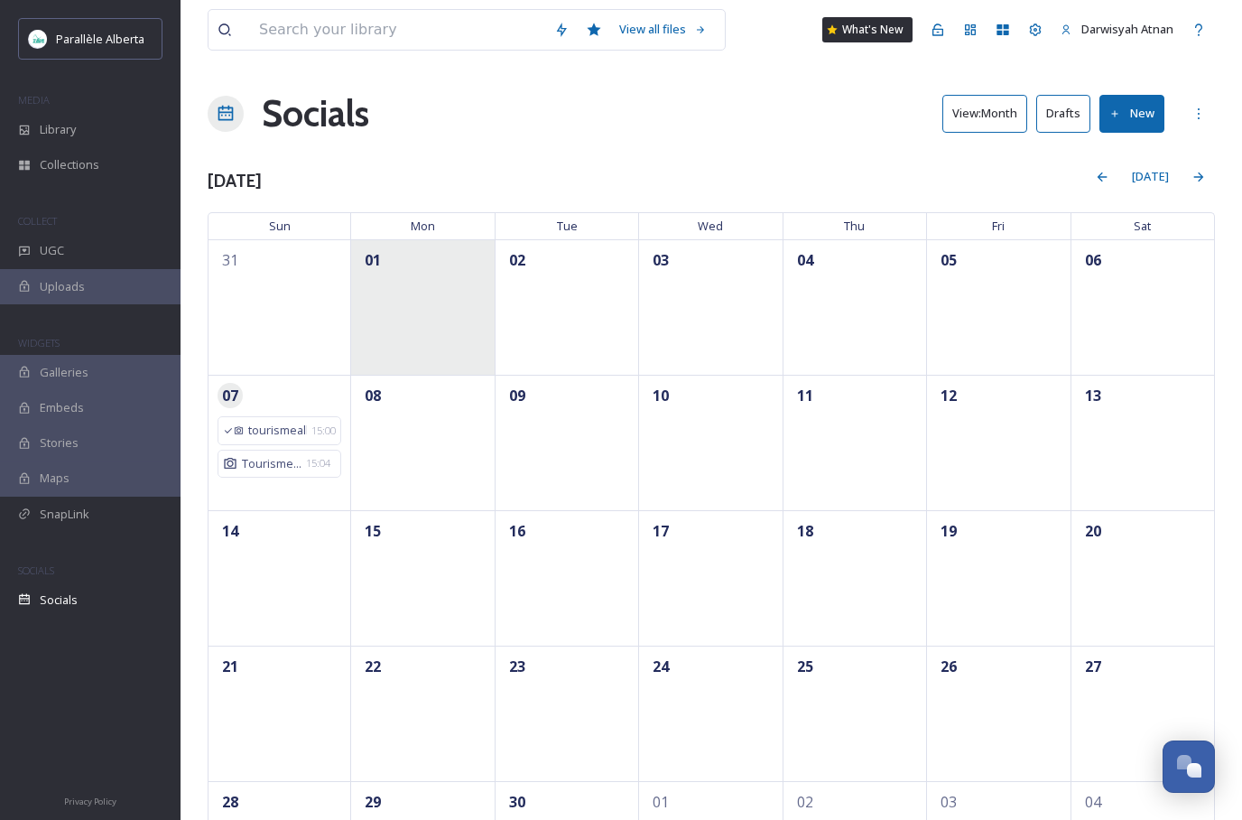
click at [361, 295] on div "01" at bounding box center [423, 306] width 144 height 135
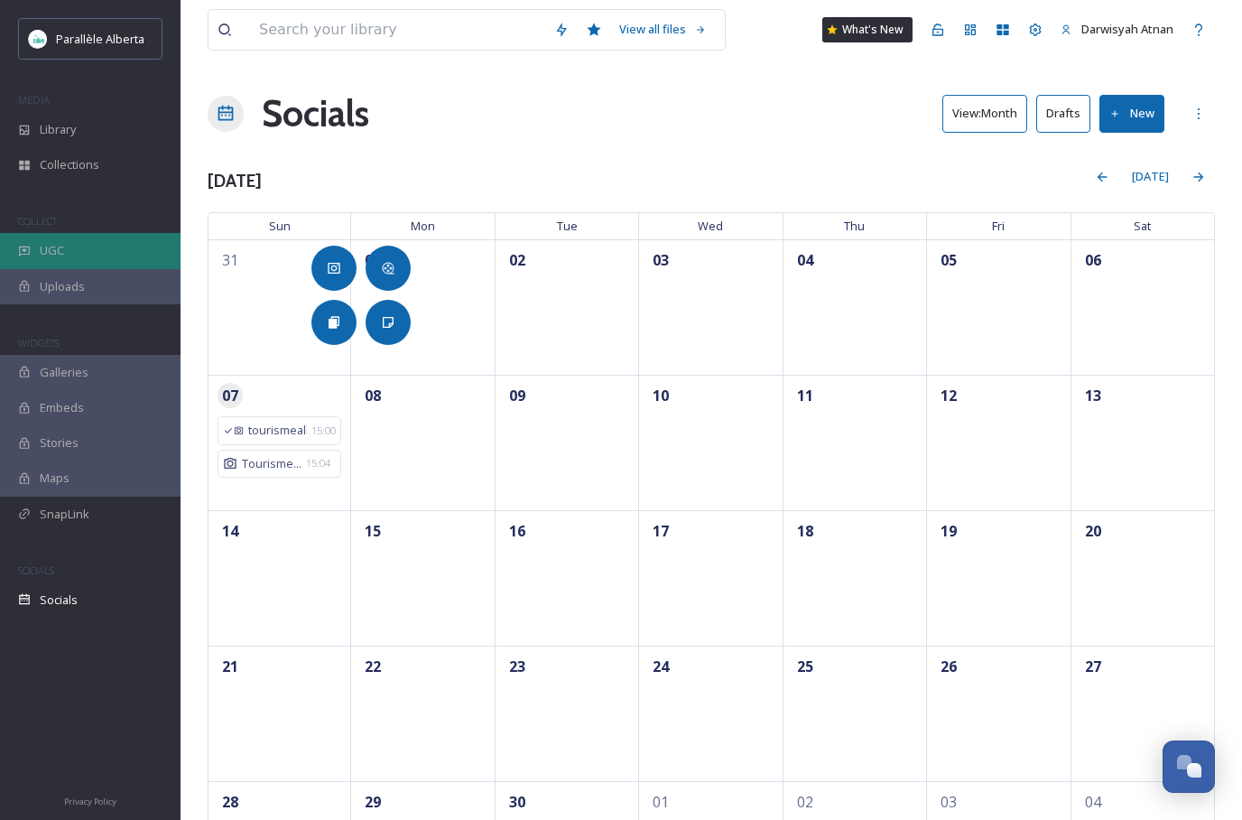
click at [130, 249] on div "UGC" at bounding box center [90, 250] width 181 height 35
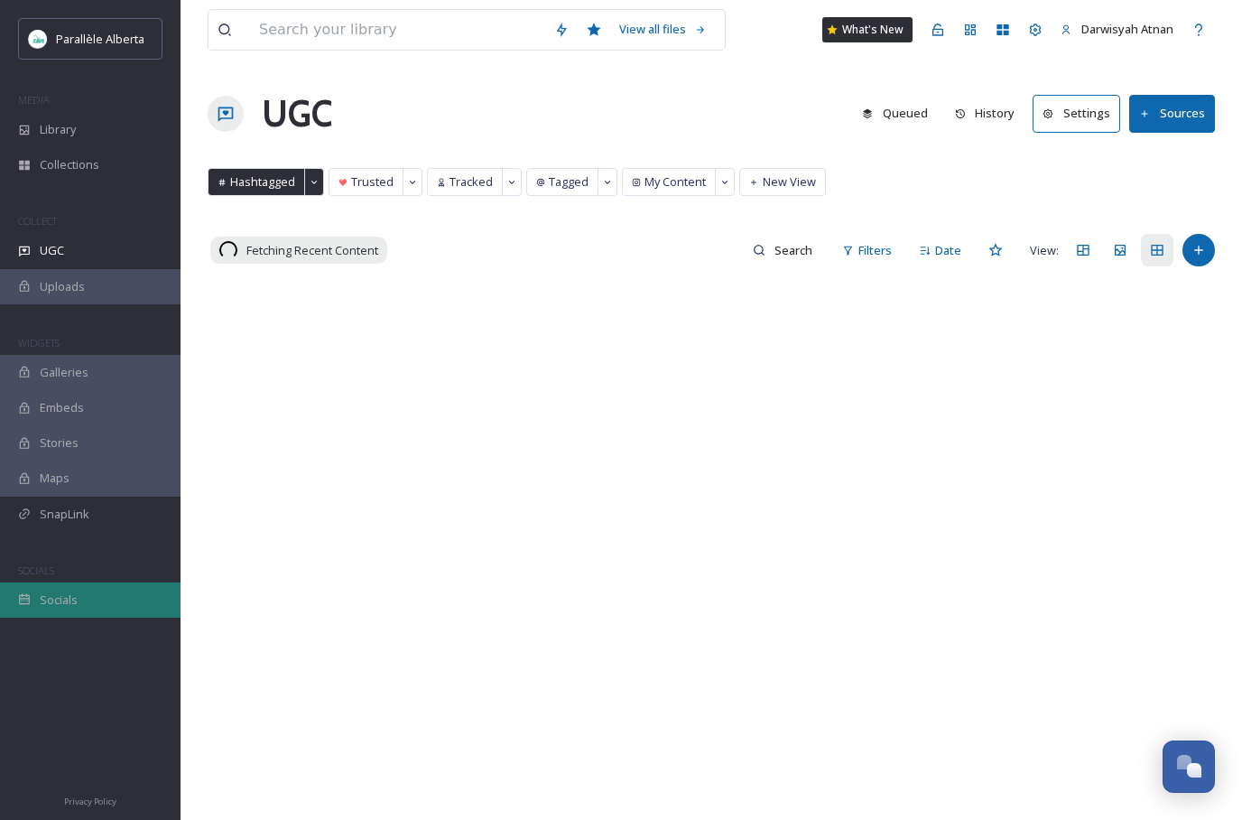
click at [86, 600] on div "Socials" at bounding box center [90, 599] width 181 height 35
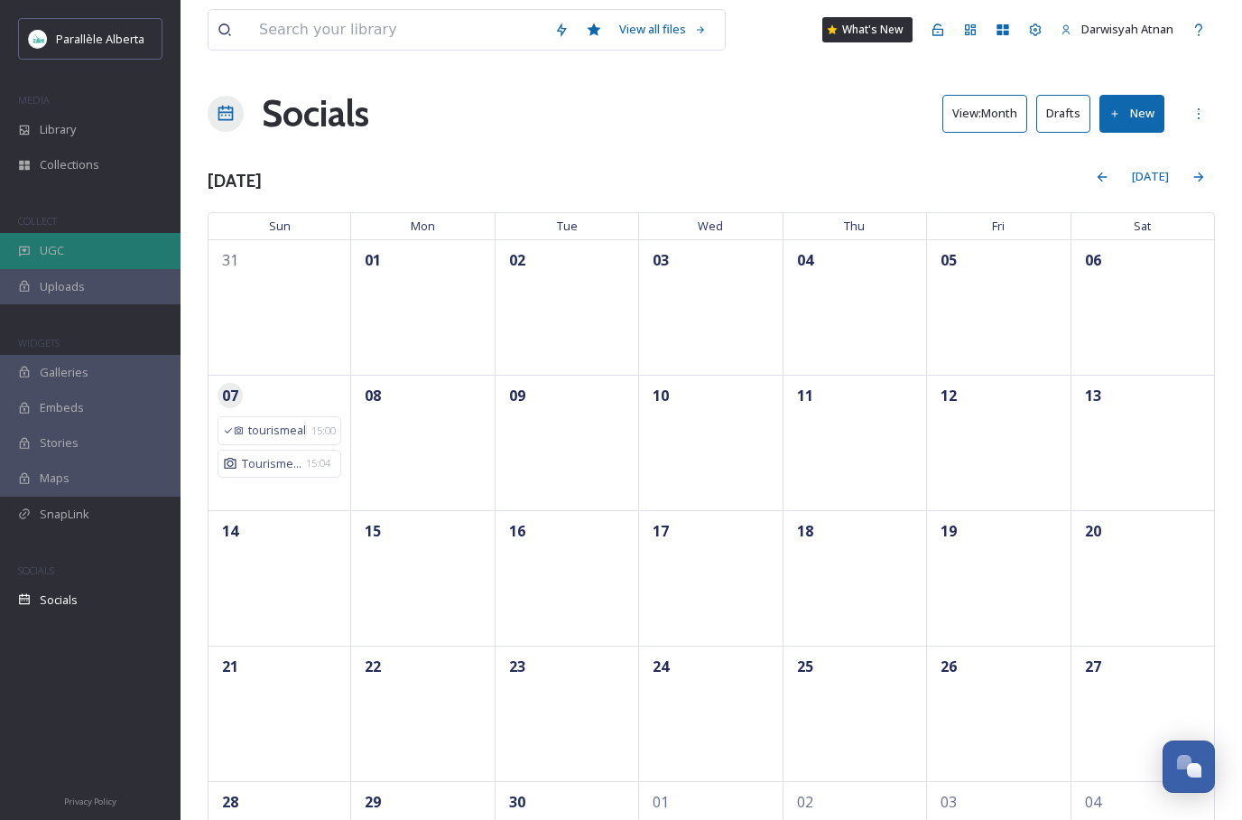
click at [39, 240] on div "UGC" at bounding box center [90, 250] width 181 height 35
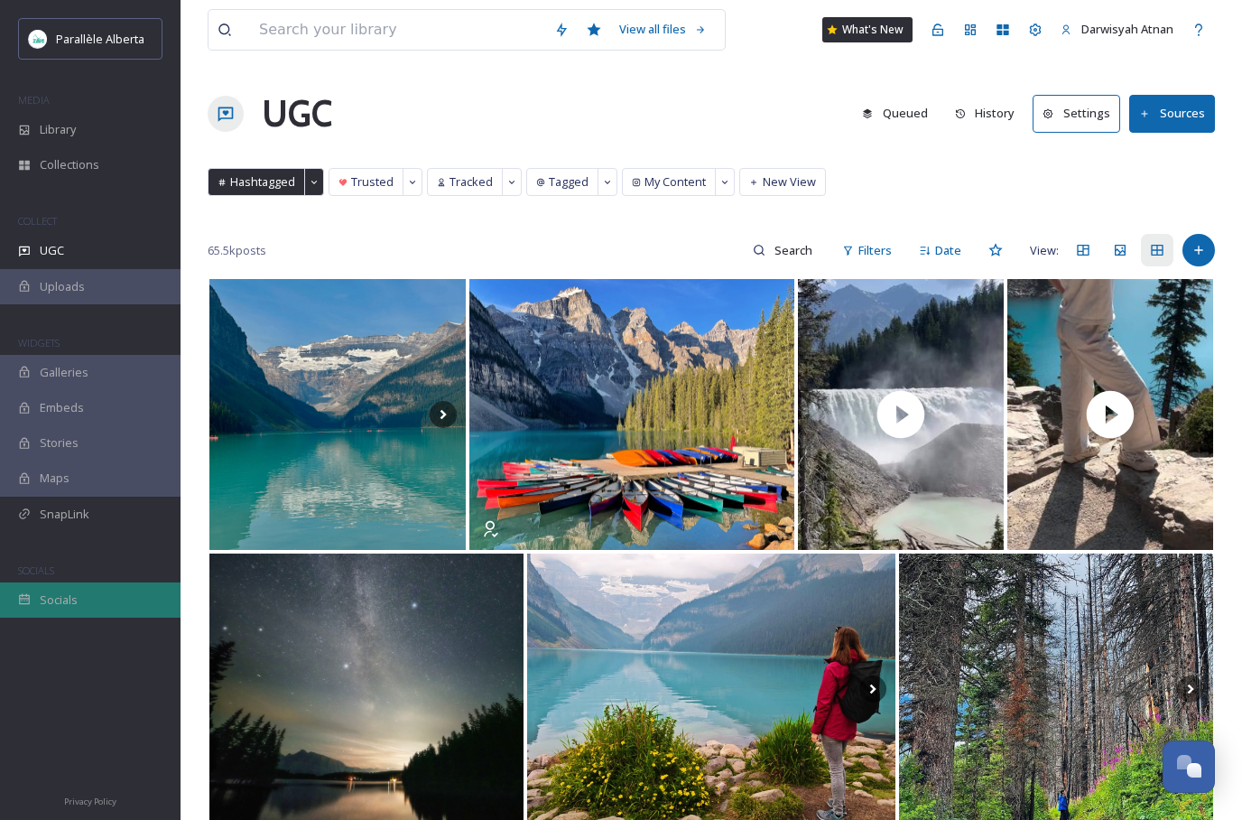
click at [51, 611] on div "Socials" at bounding box center [90, 599] width 181 height 35
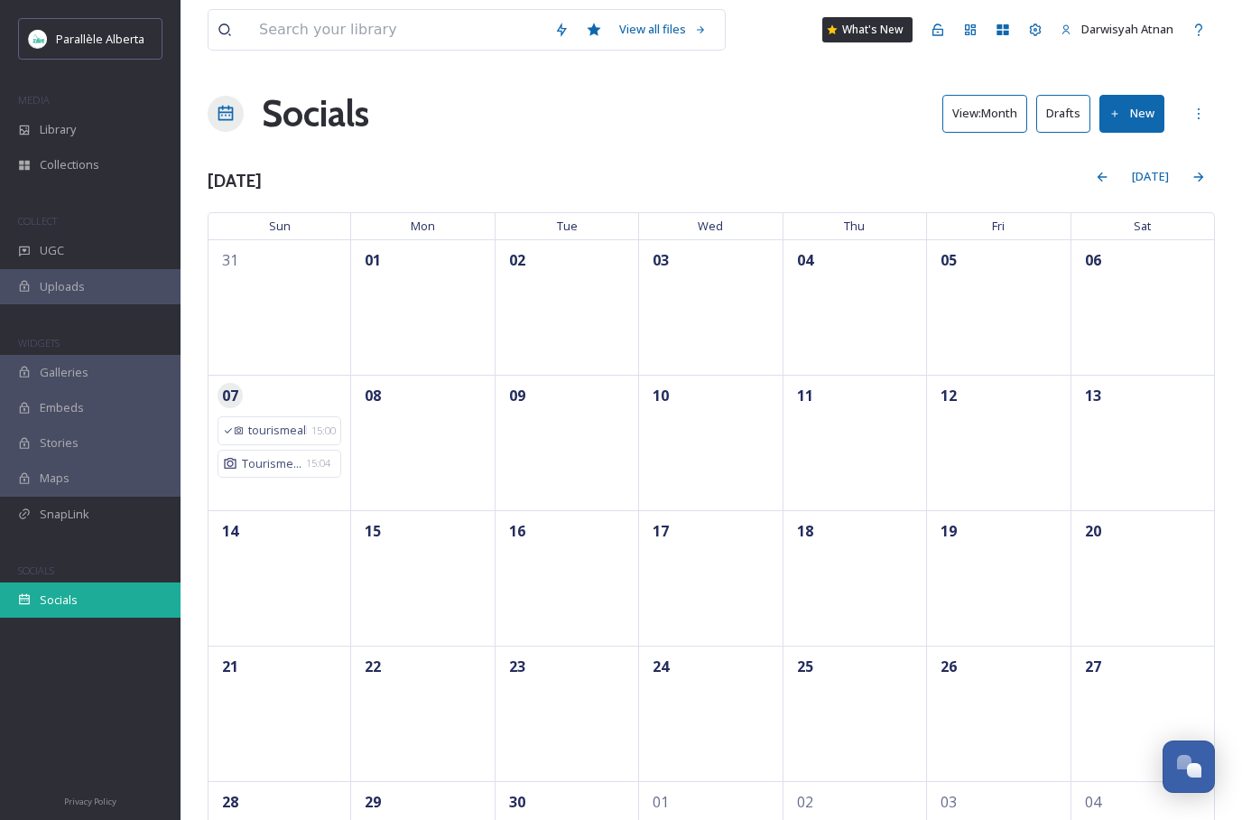
click at [43, 611] on div "Socials" at bounding box center [90, 599] width 181 height 35
click at [36, 607] on div "Socials" at bounding box center [90, 599] width 181 height 35
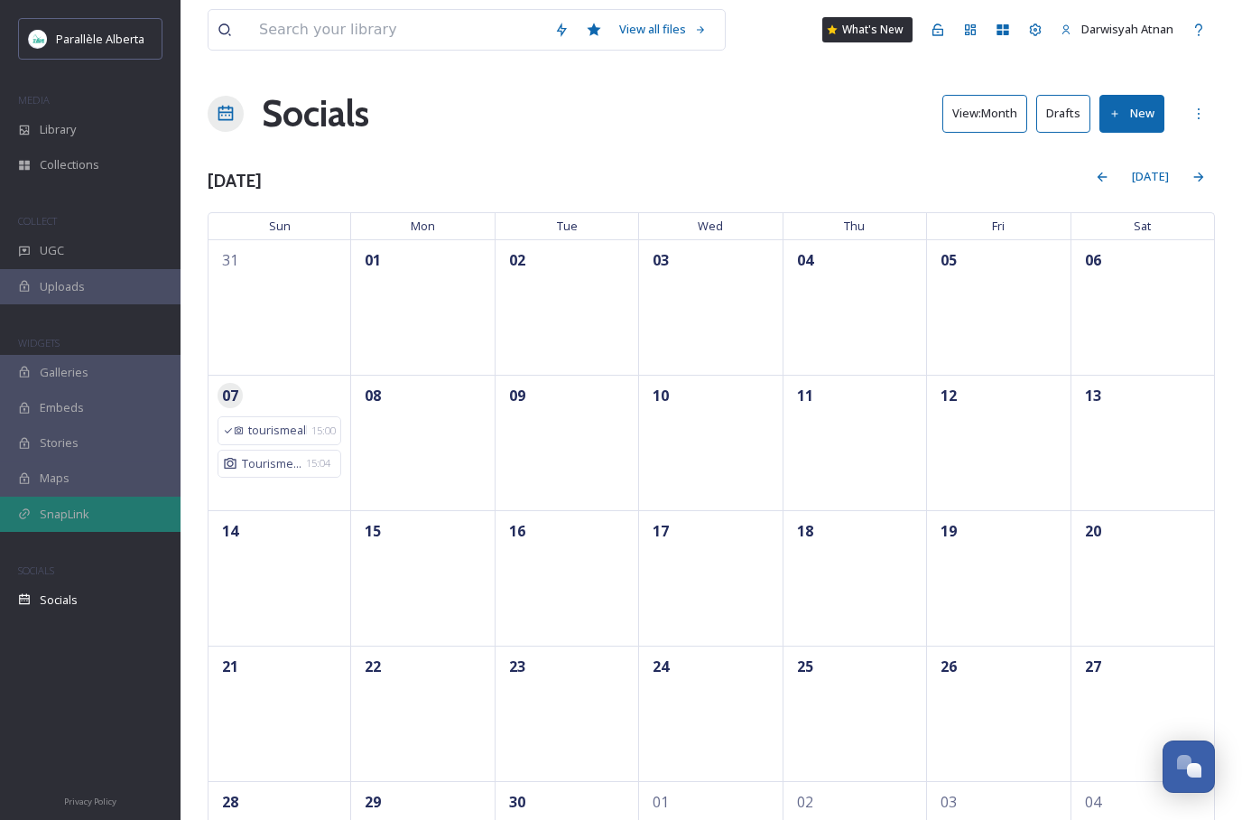
click at [44, 514] on span "SnapLink" at bounding box center [65, 514] width 50 height 17
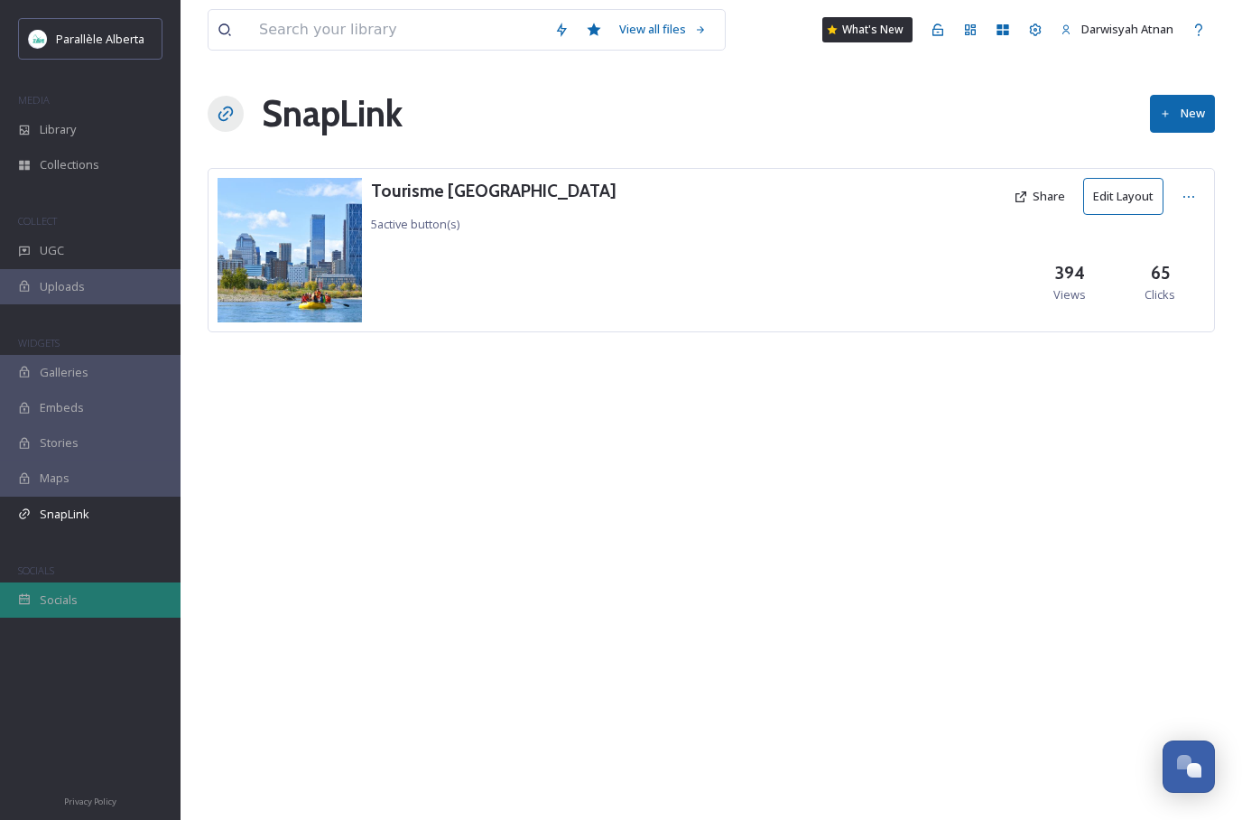
click at [54, 605] on span "Socials" at bounding box center [59, 599] width 38 height 17
